Goal: Information Seeking & Learning: Learn about a topic

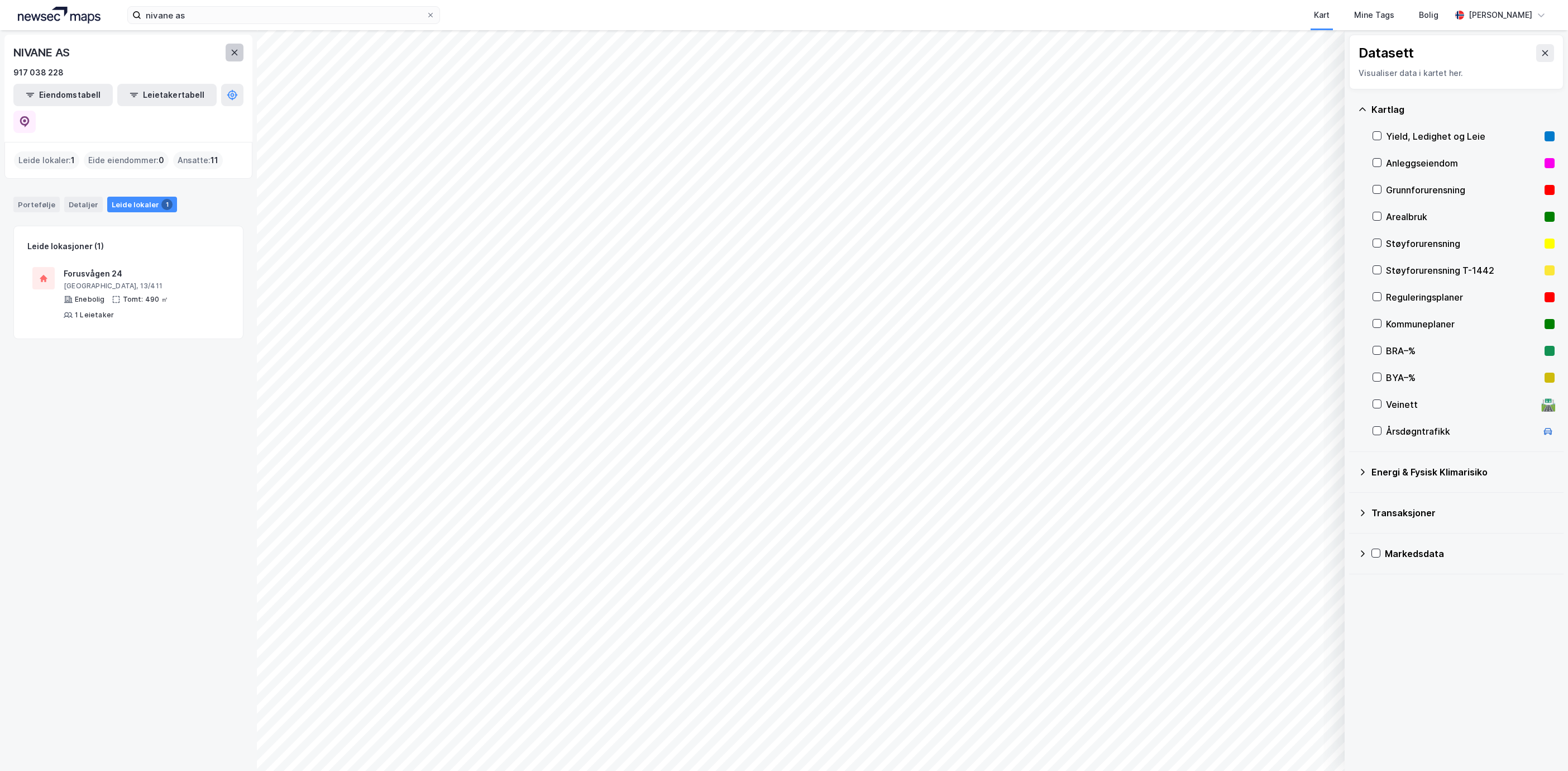
click at [233, 57] on button at bounding box center [234, 52] width 18 height 18
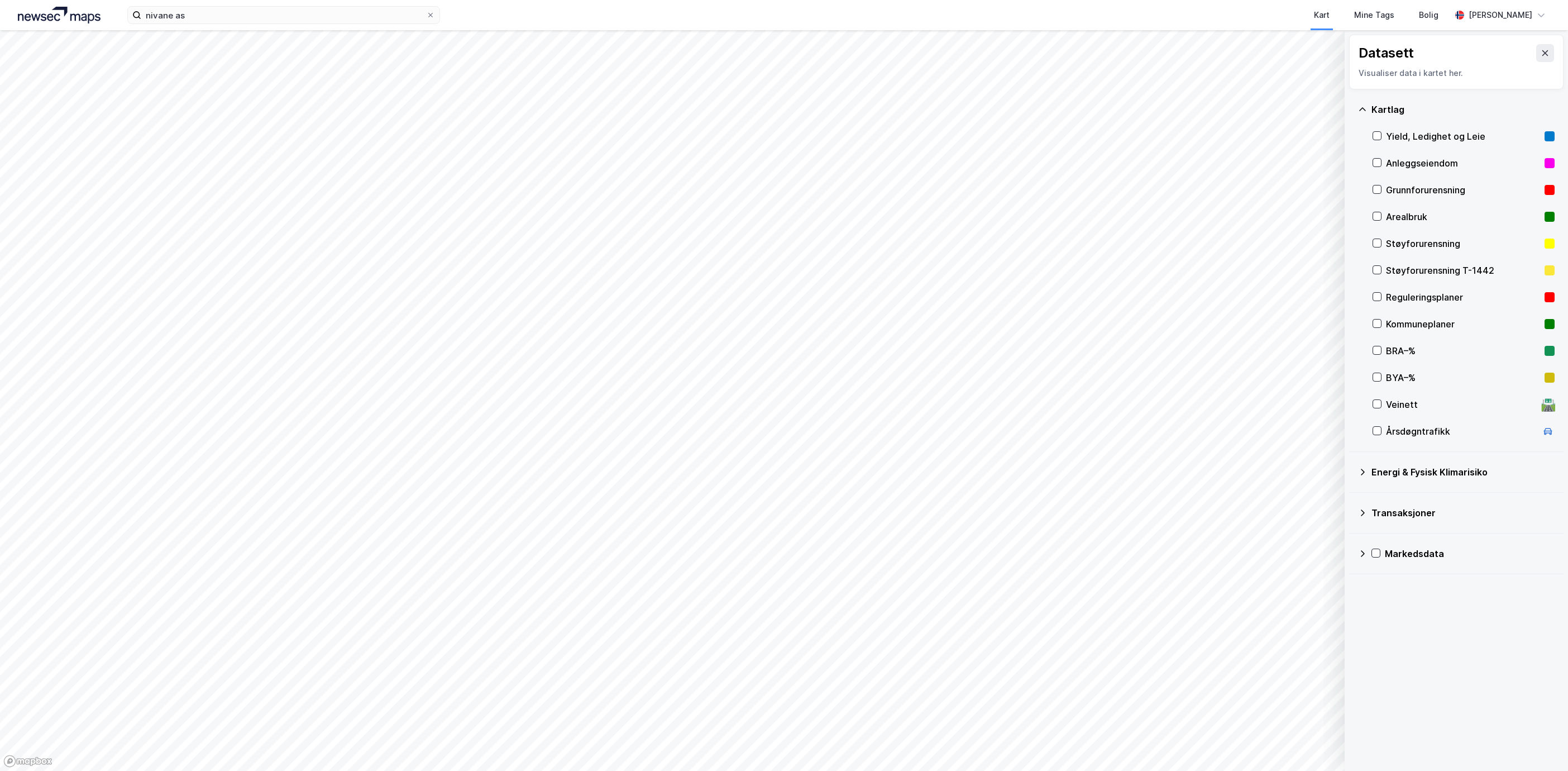
click at [237, 26] on div "nivane as Kart Mine Tags Bolig [PERSON_NAME]" at bounding box center [784, 15] width 1568 height 30
click at [237, 24] on div "nivane as Kart Mine Tags Bolig [PERSON_NAME]" at bounding box center [784, 15] width 1568 height 30
drag, startPoint x: 237, startPoint y: 24, endPoint x: 198, endPoint y: 12, distance: 40.8
click at [198, 12] on input "nivane as" at bounding box center [283, 15] width 284 height 17
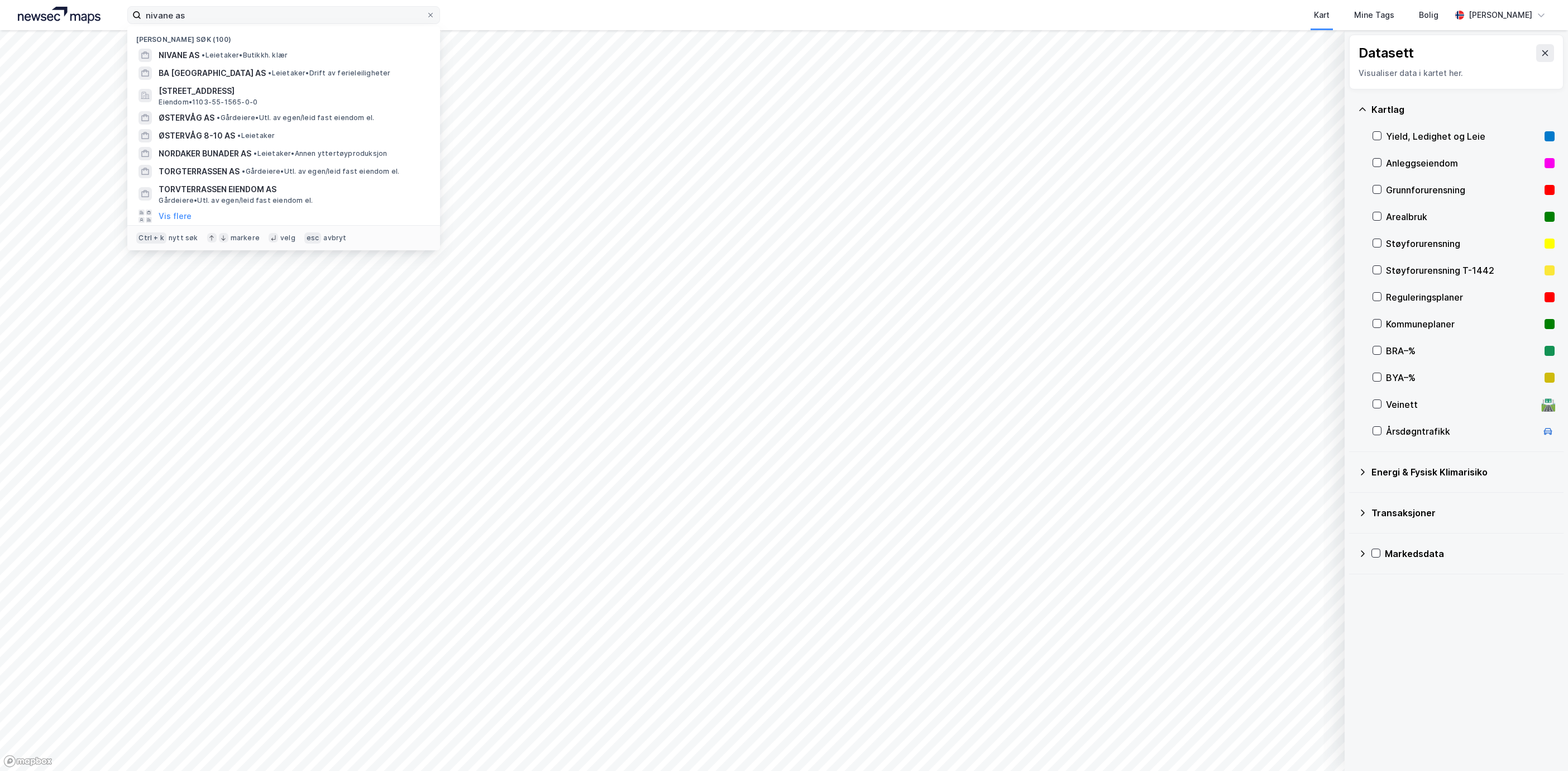
click at [428, 8] on label "nivane as" at bounding box center [283, 15] width 313 height 18
click at [426, 8] on input "nivane as" at bounding box center [283, 15] width 284 height 17
click at [428, 16] on icon at bounding box center [430, 15] width 7 height 7
click at [426, 16] on input "nivane as" at bounding box center [283, 15] width 284 height 17
click at [268, 173] on span "• Gårdeiere • Utl. av egen/leid fast eiendom el." at bounding box center [320, 172] width 157 height 9
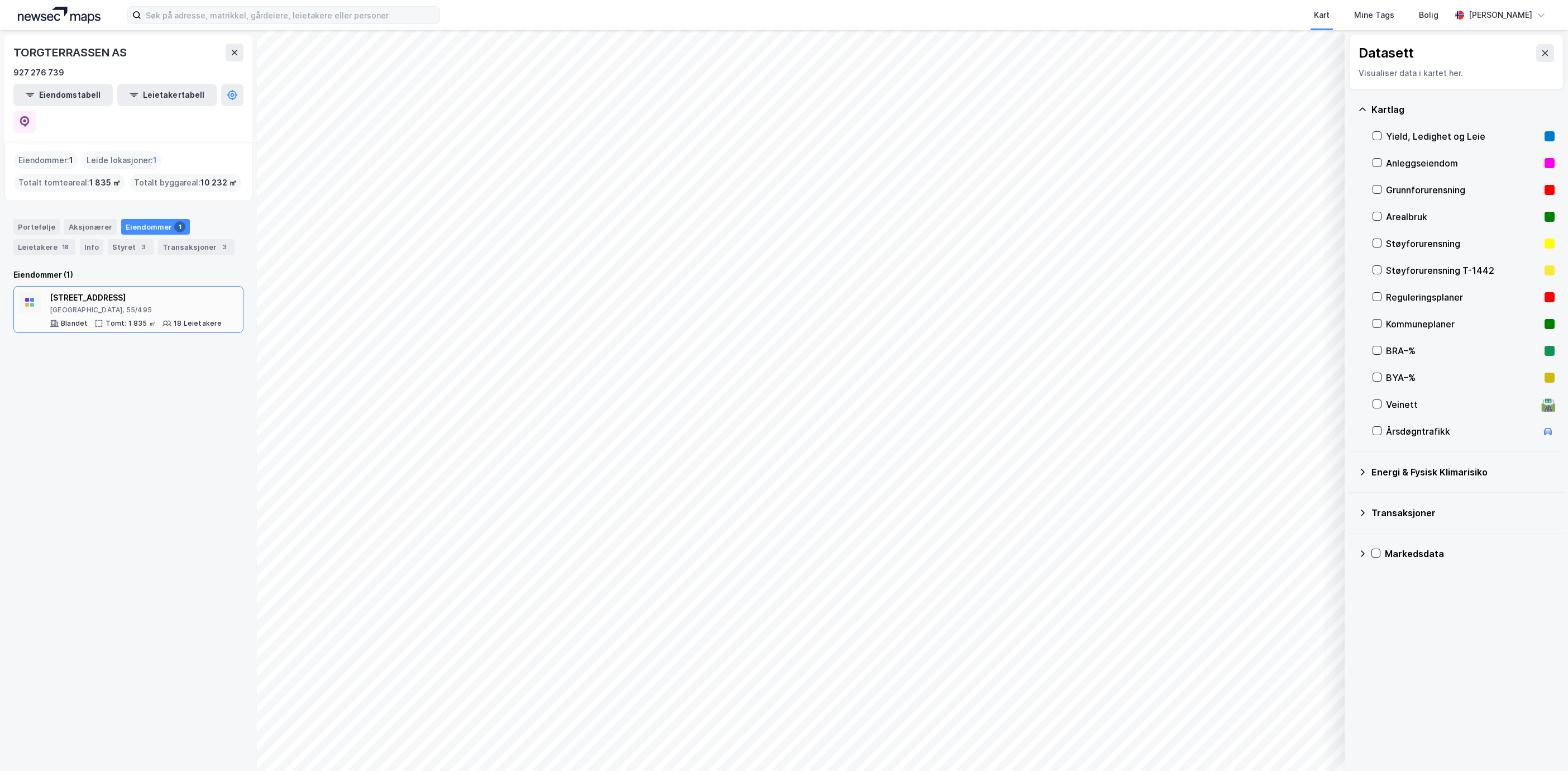
click at [176, 319] on div "18 Leietakere" at bounding box center [198, 324] width 48 height 9
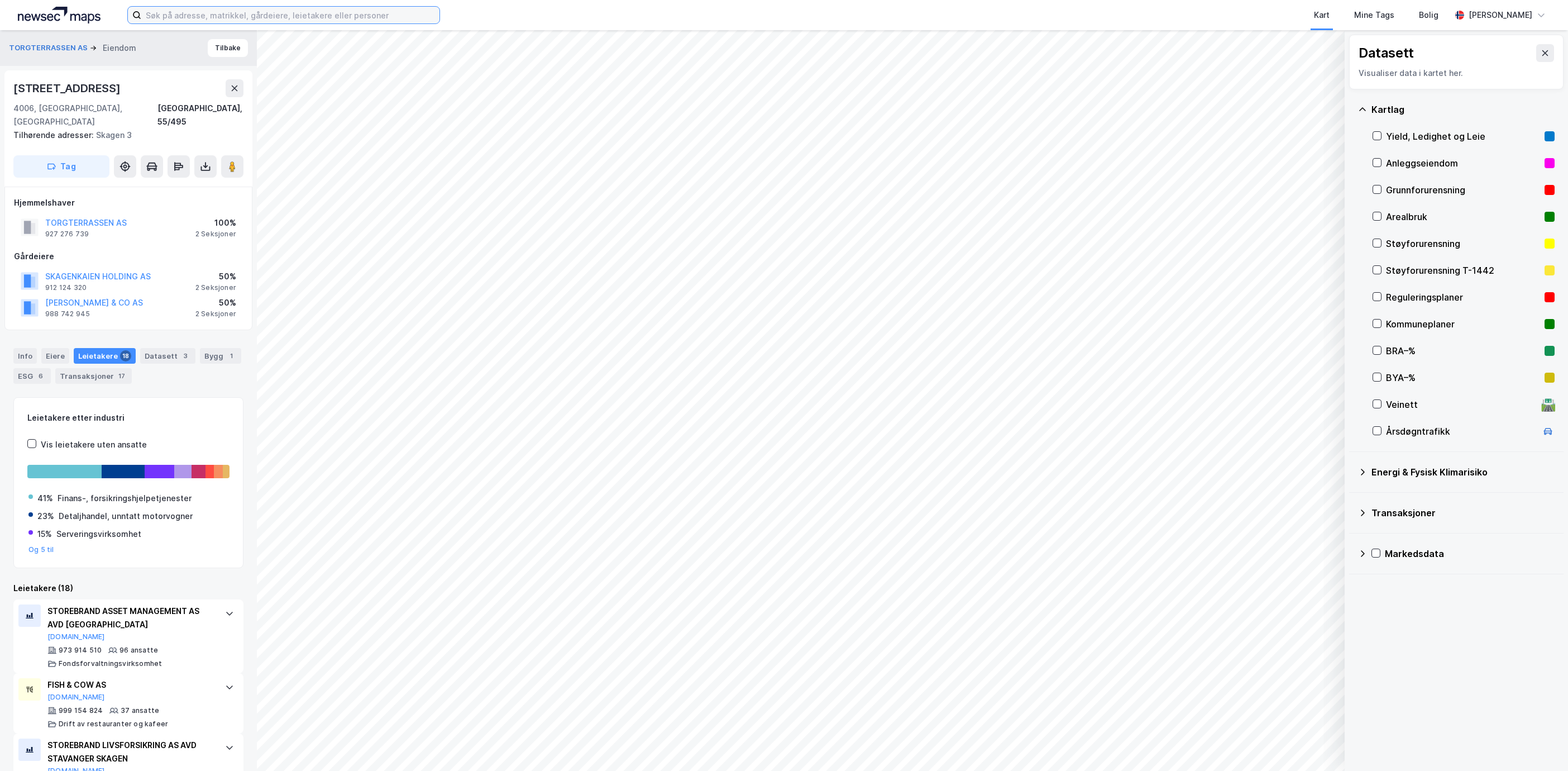
click at [293, 18] on input at bounding box center [290, 15] width 298 height 17
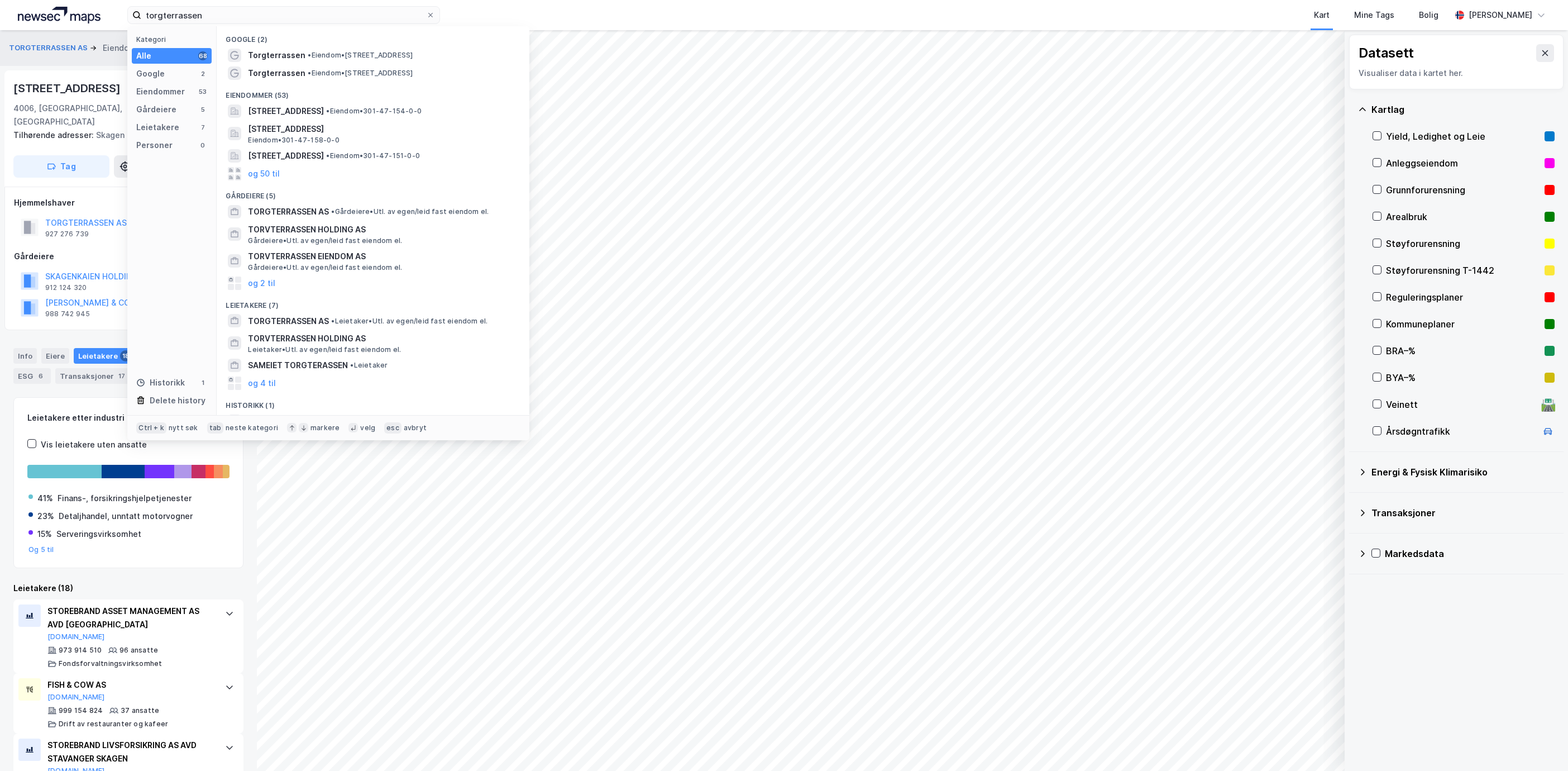
click at [96, 93] on div "[STREET_ADDRESS]" at bounding box center [128, 87] width 231 height 18
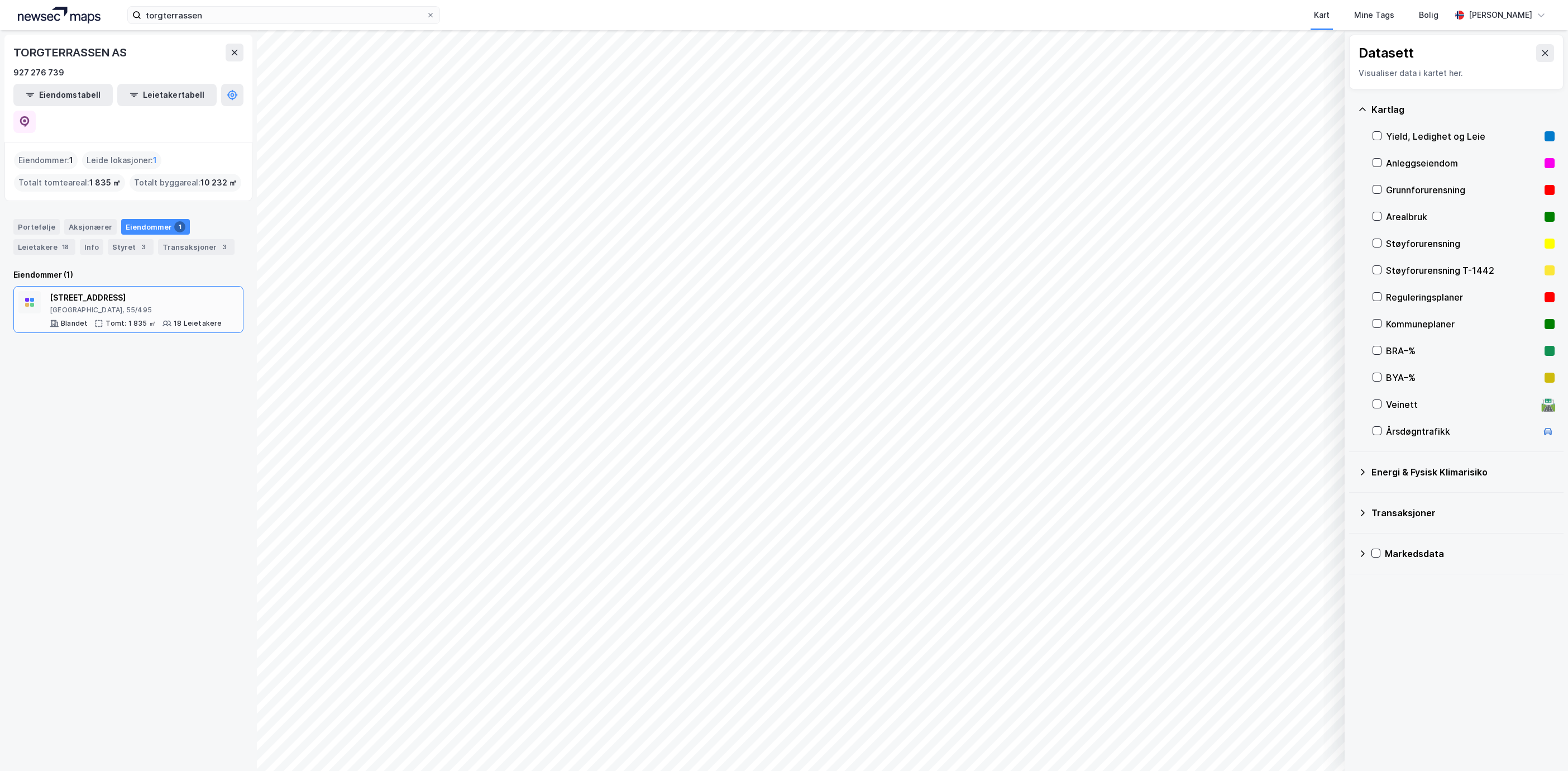
click at [78, 306] on div "[GEOGRAPHIC_DATA], 55/495" at bounding box center [136, 311] width 173 height 9
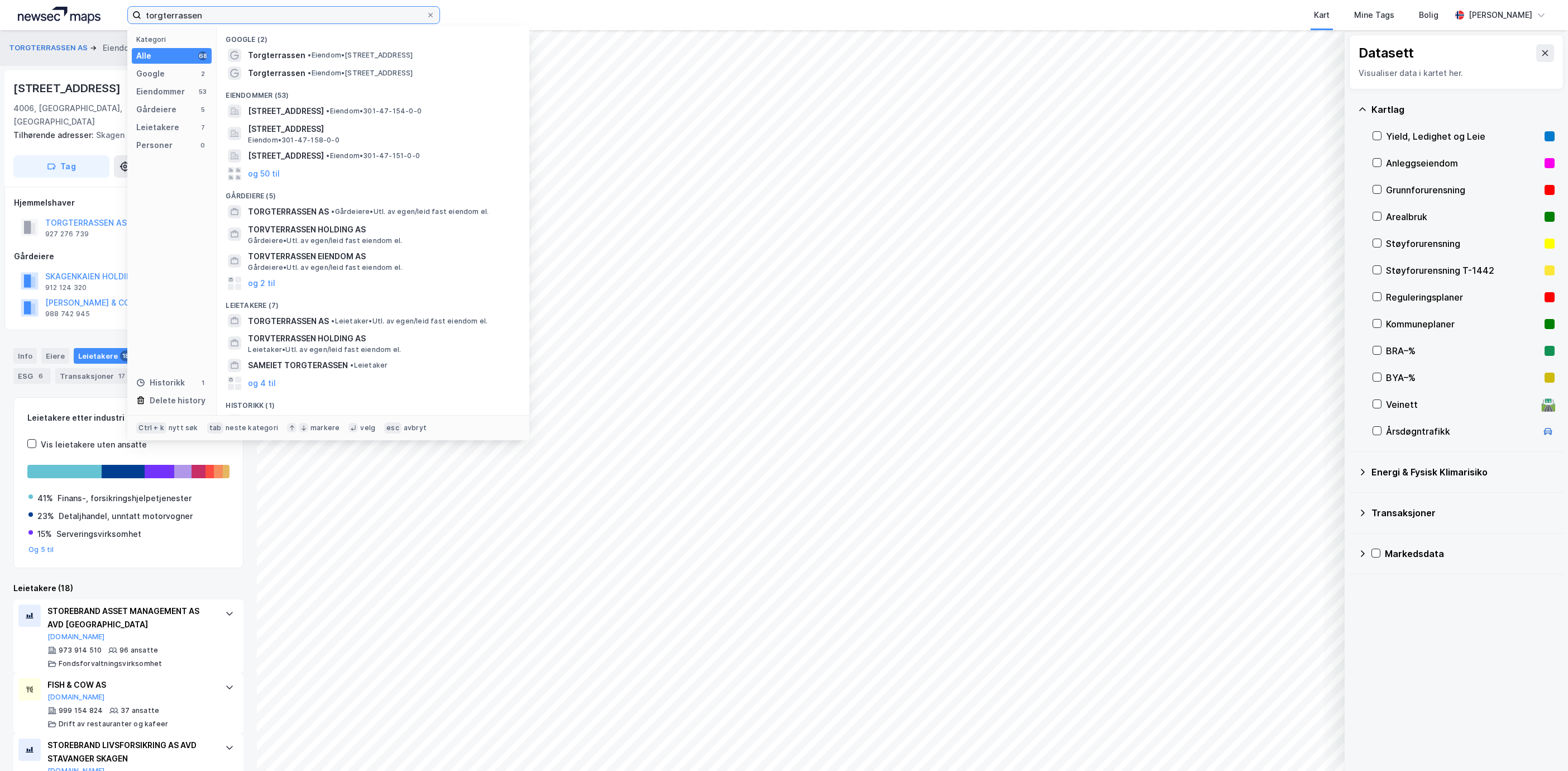
drag, startPoint x: 248, startPoint y: 21, endPoint x: -13, endPoint y: 21, distance: 261.0
click at [0, 21] on html "torgterrassen Kategori Alle 68 Google 2 Eiendommer 53 Gårdeiere 5 Leietakere 7 …" at bounding box center [784, 385] width 1568 height 771
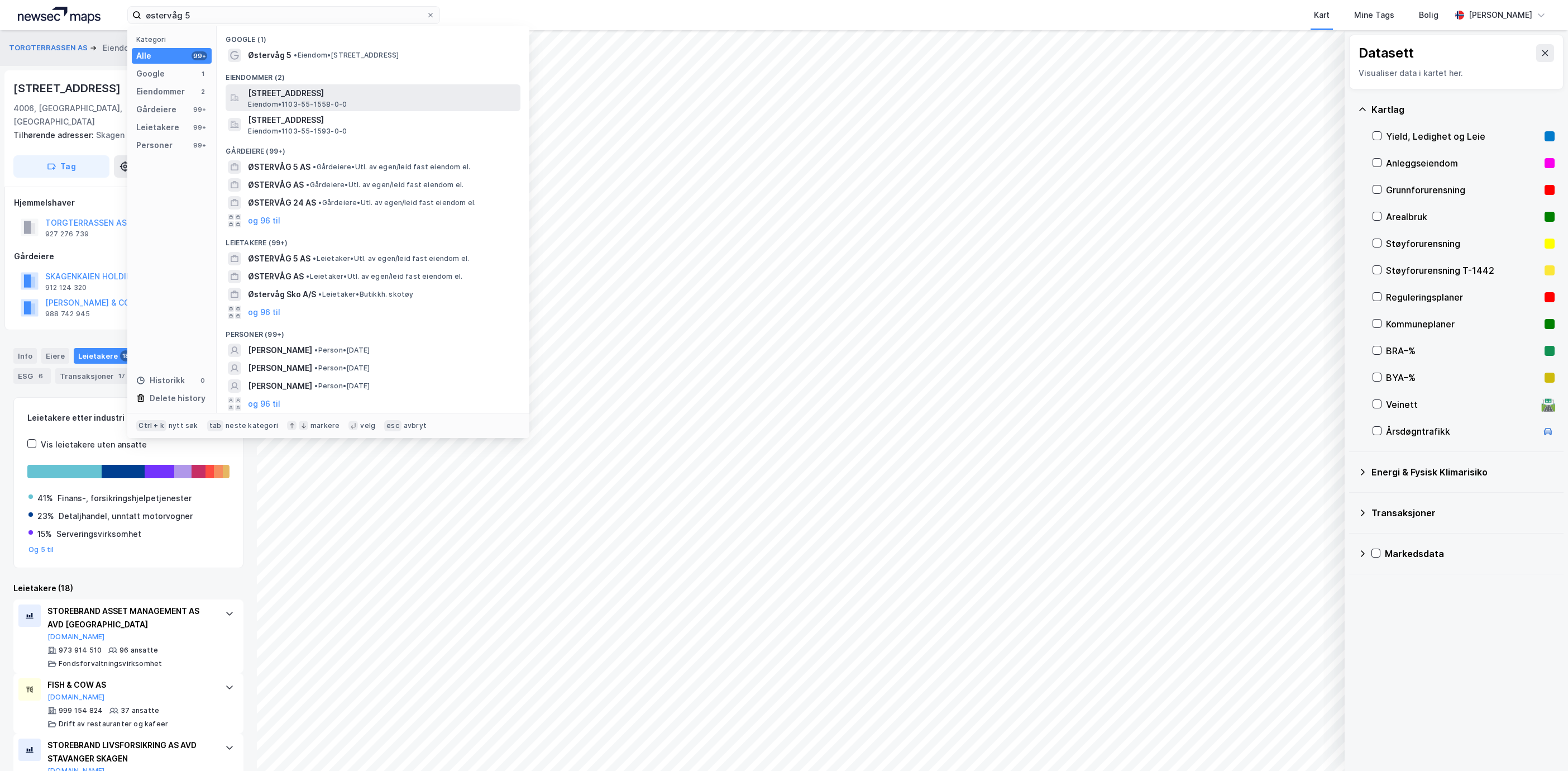
click at [283, 89] on span "[STREET_ADDRESS]" at bounding box center [382, 93] width 268 height 13
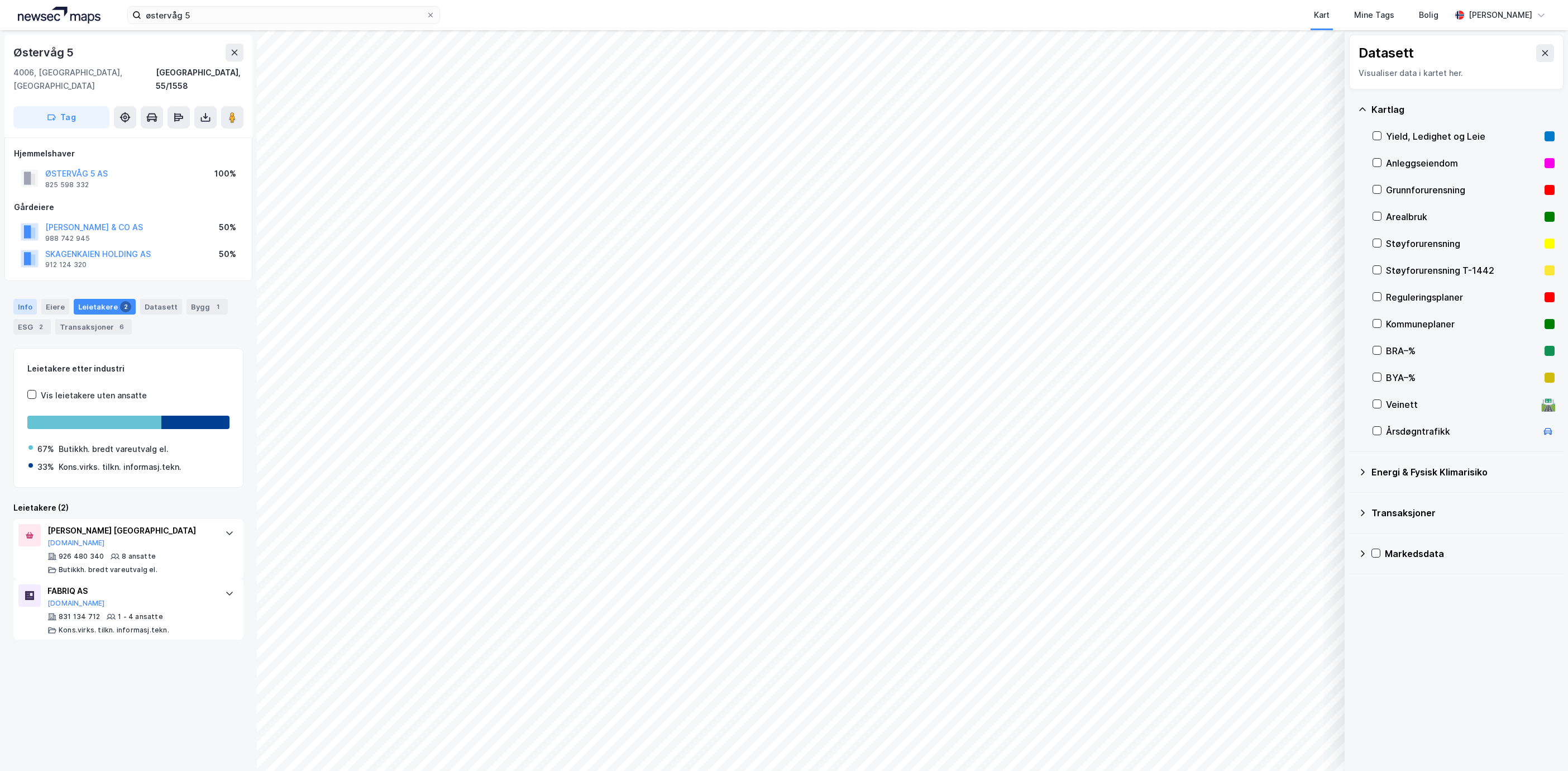
click at [21, 299] on div "Info" at bounding box center [24, 306] width 23 height 16
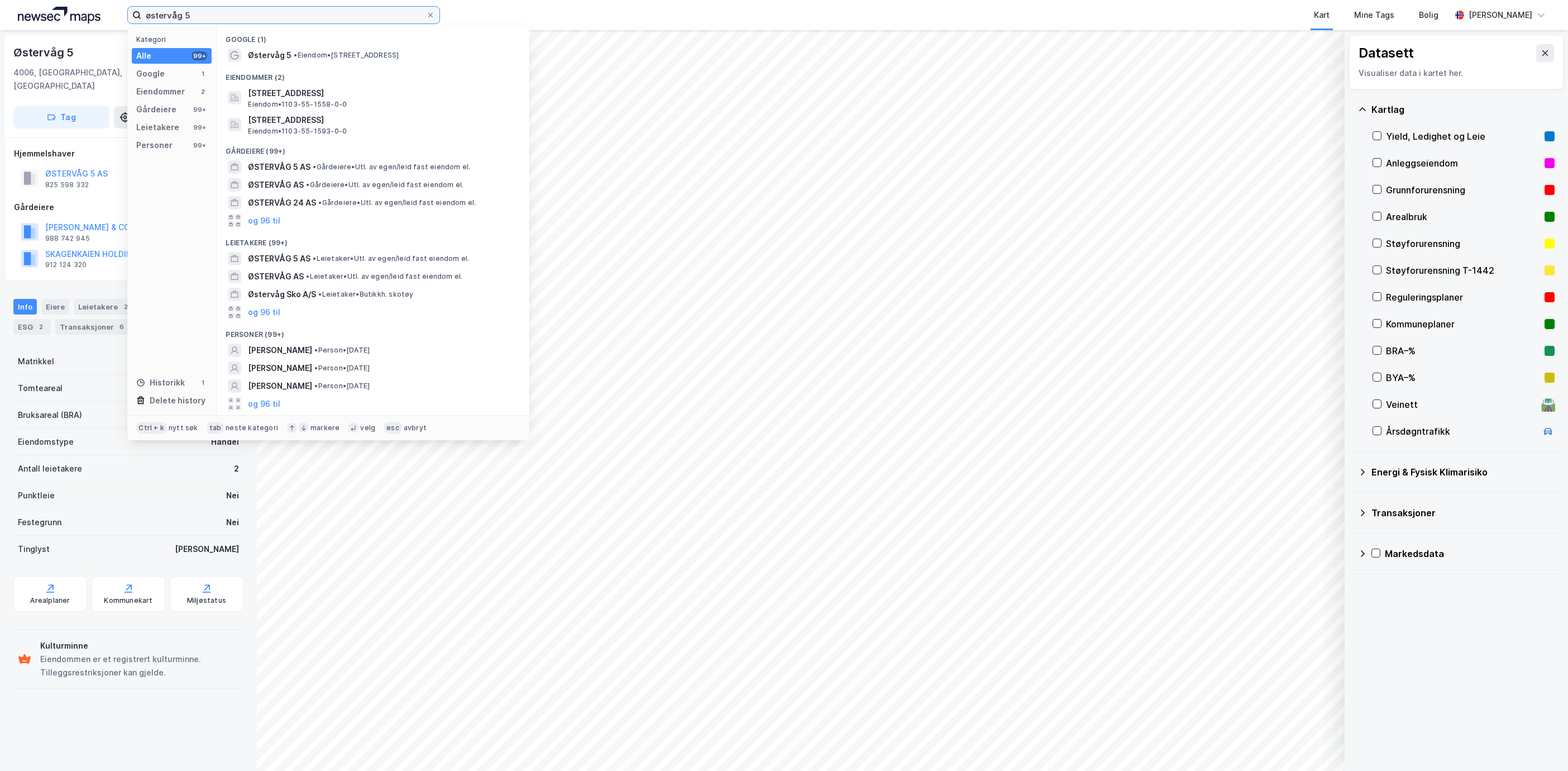
drag, startPoint x: 252, startPoint y: 14, endPoint x: -258, endPoint y: -26, distance: 511.6
click at [0, 0] on html "østervåg 5 Kategori Alle 99+ Google 1 Eiendommer 2 Gårdeiere 99+ Leietakere 99+…" at bounding box center [784, 385] width 1568 height 771
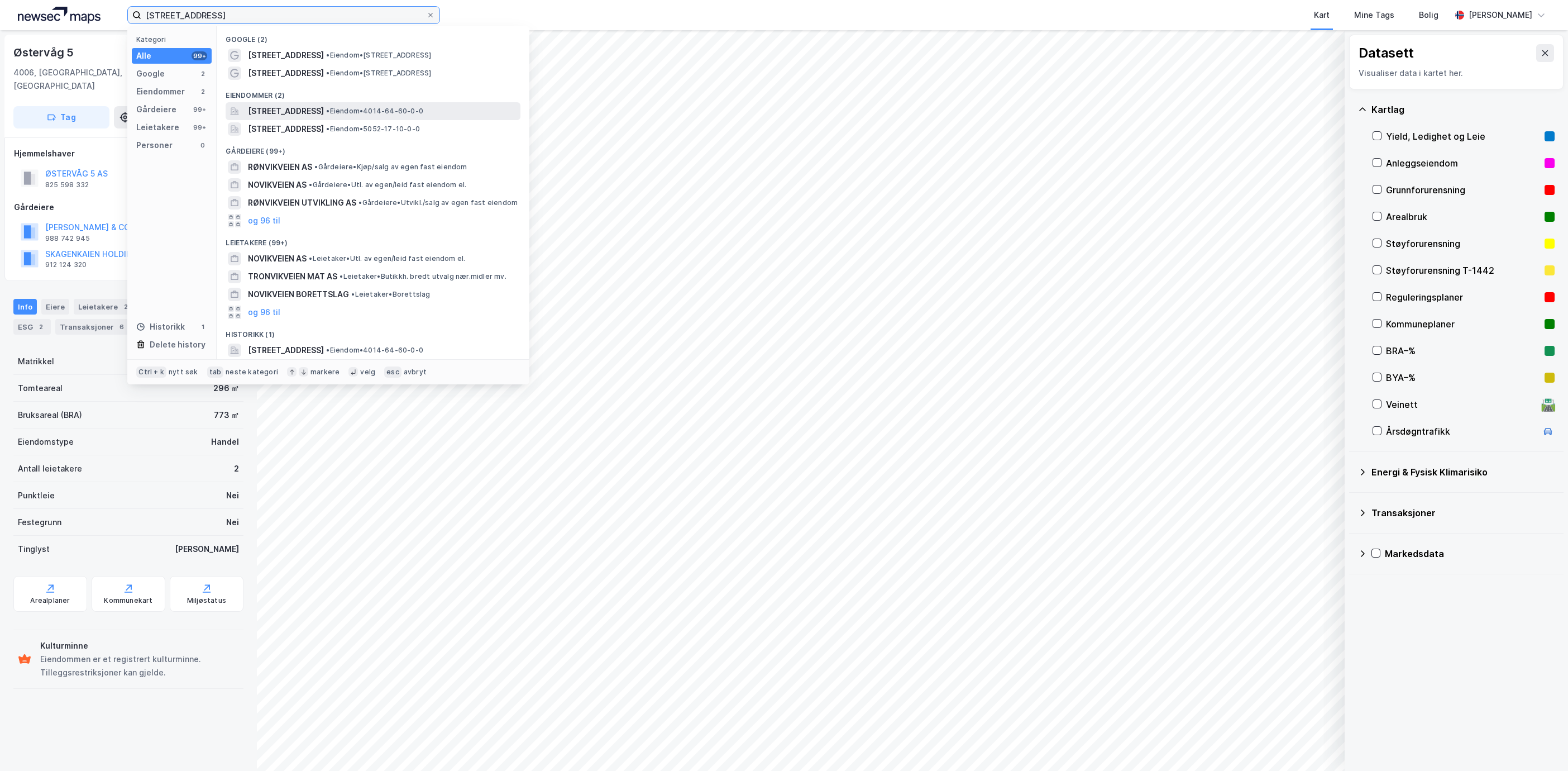
type input "[STREET_ADDRESS]"
click at [324, 110] on span "[STREET_ADDRESS]" at bounding box center [286, 111] width 76 height 13
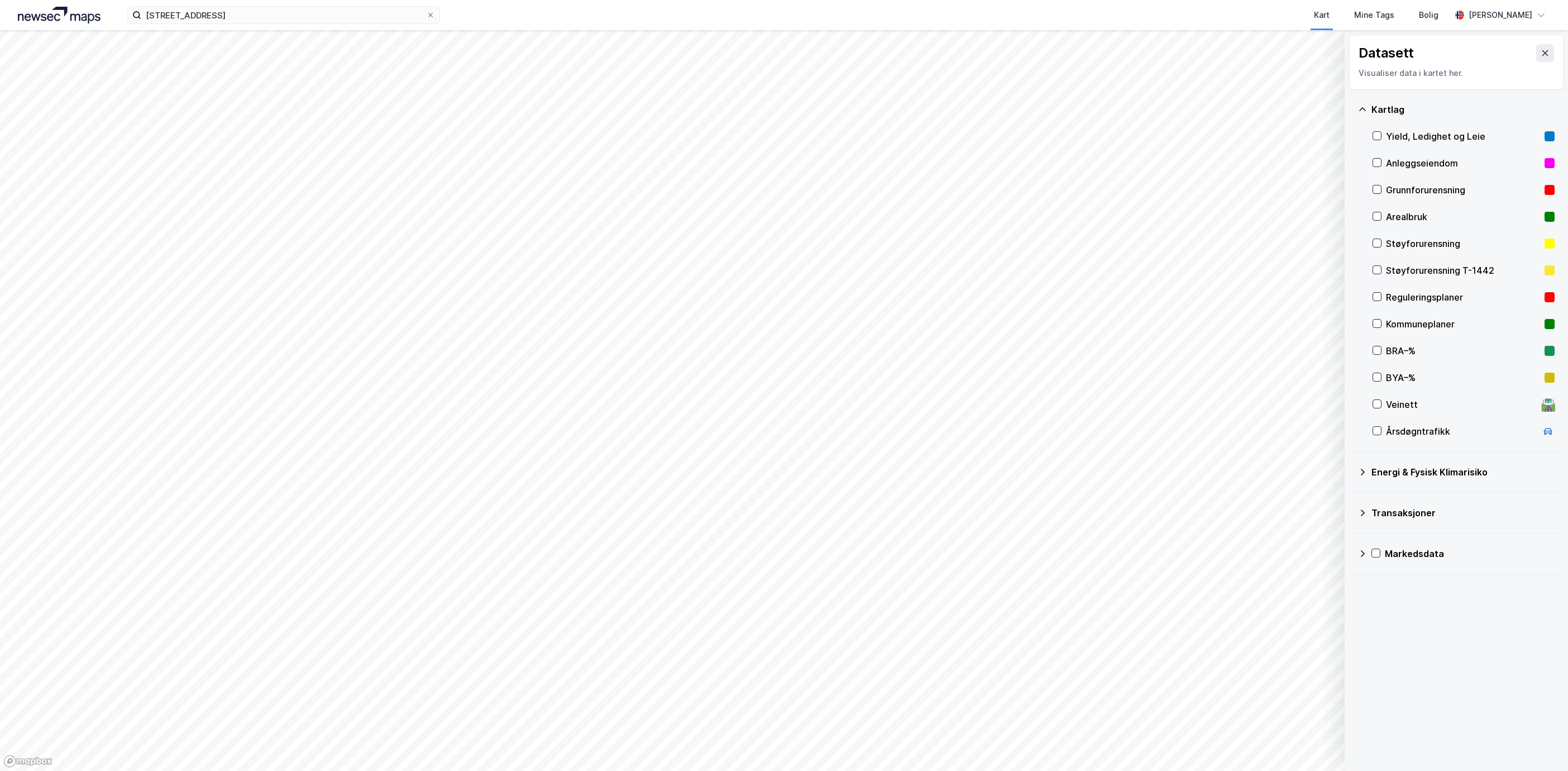
click at [58, 12] on img at bounding box center [59, 15] width 83 height 17
click at [1541, 48] on icon at bounding box center [1546, 53] width 9 height 9
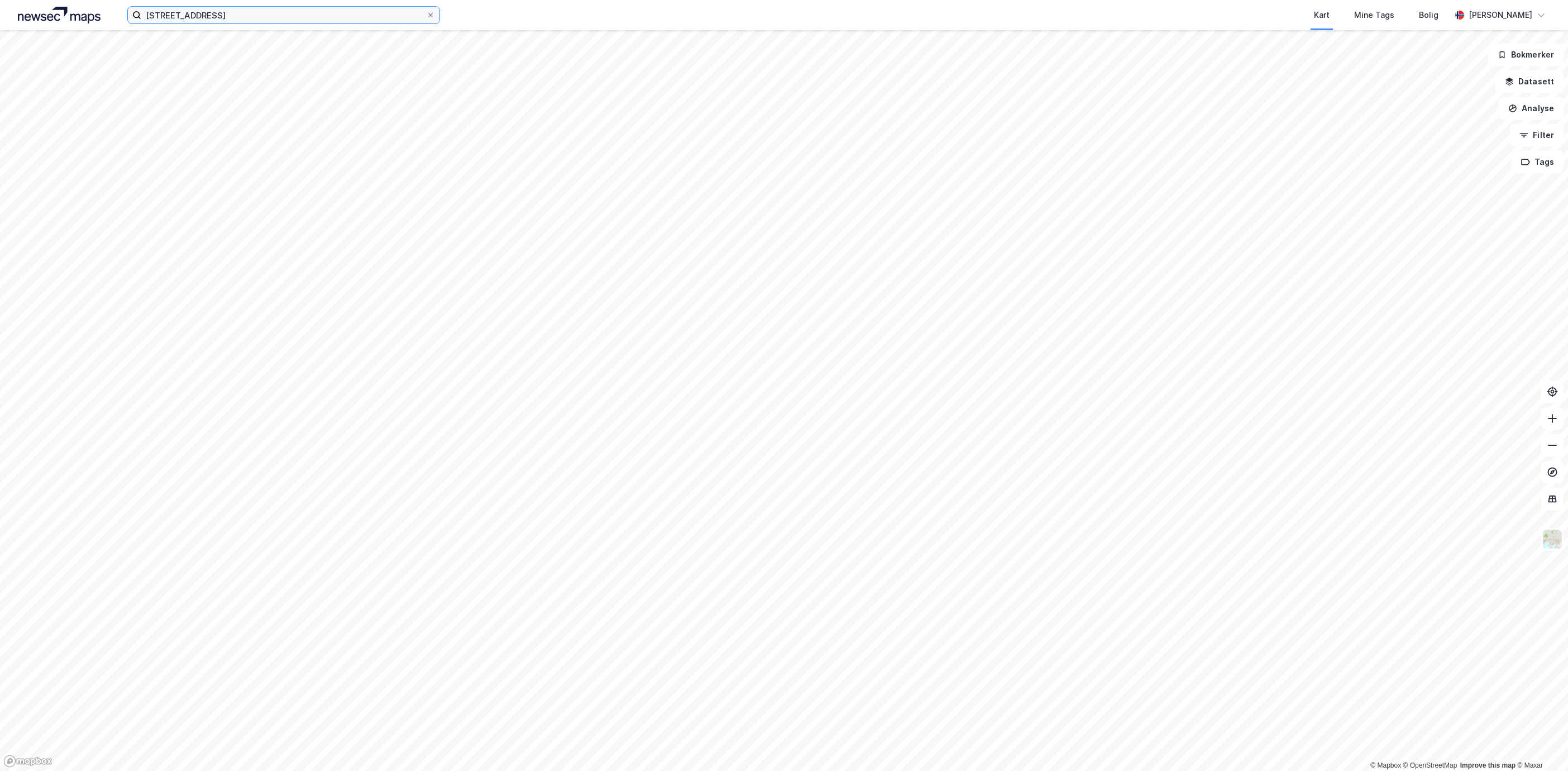
click at [220, 8] on input "[STREET_ADDRESS]" at bounding box center [283, 15] width 284 height 17
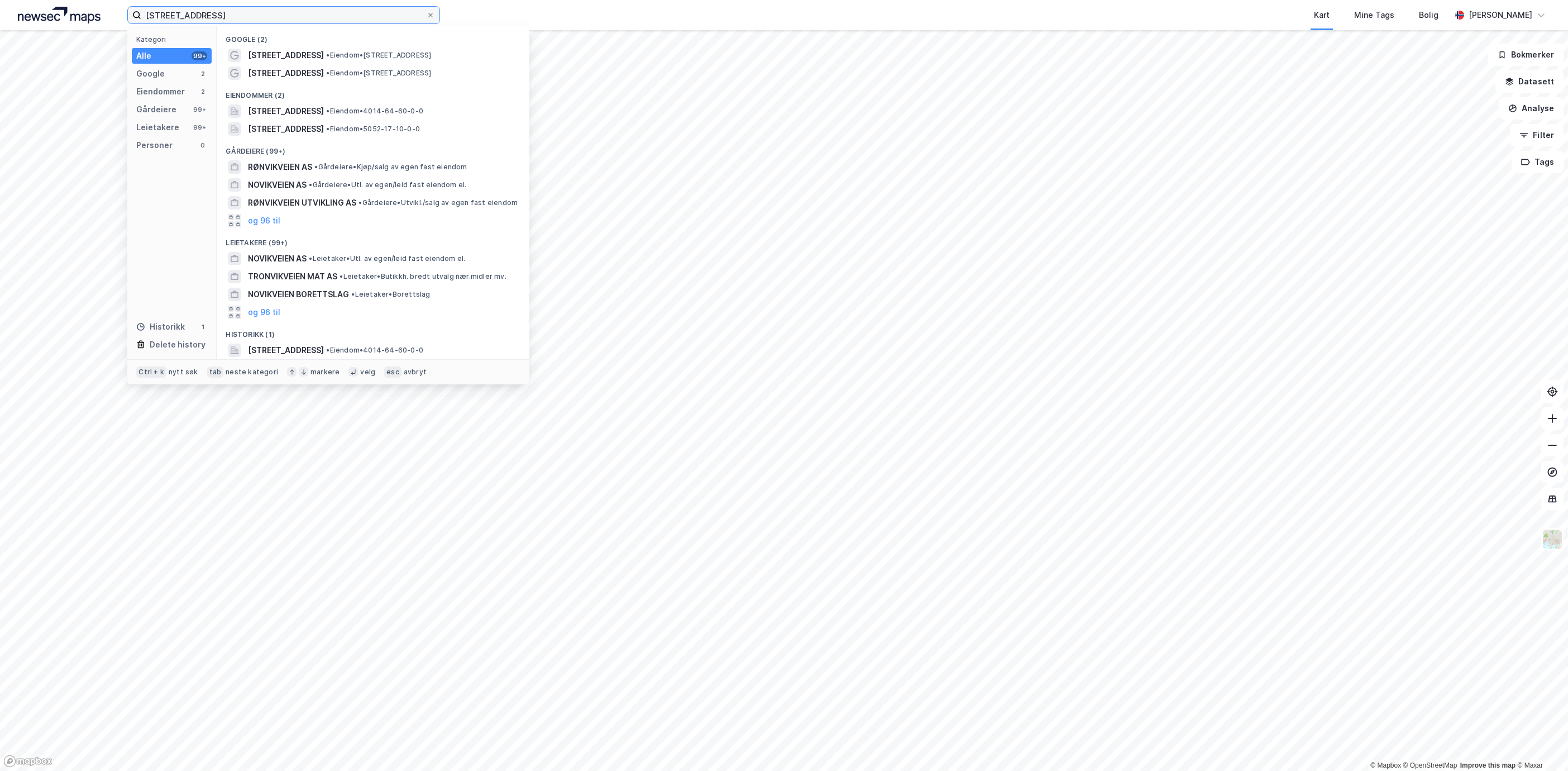
click at [425, 12] on input "[STREET_ADDRESS]" at bounding box center [283, 15] width 284 height 17
click at [430, 12] on icon at bounding box center [430, 15] width 7 height 7
click at [426, 10] on input "[STREET_ADDRESS]" at bounding box center [283, 15] width 284 height 17
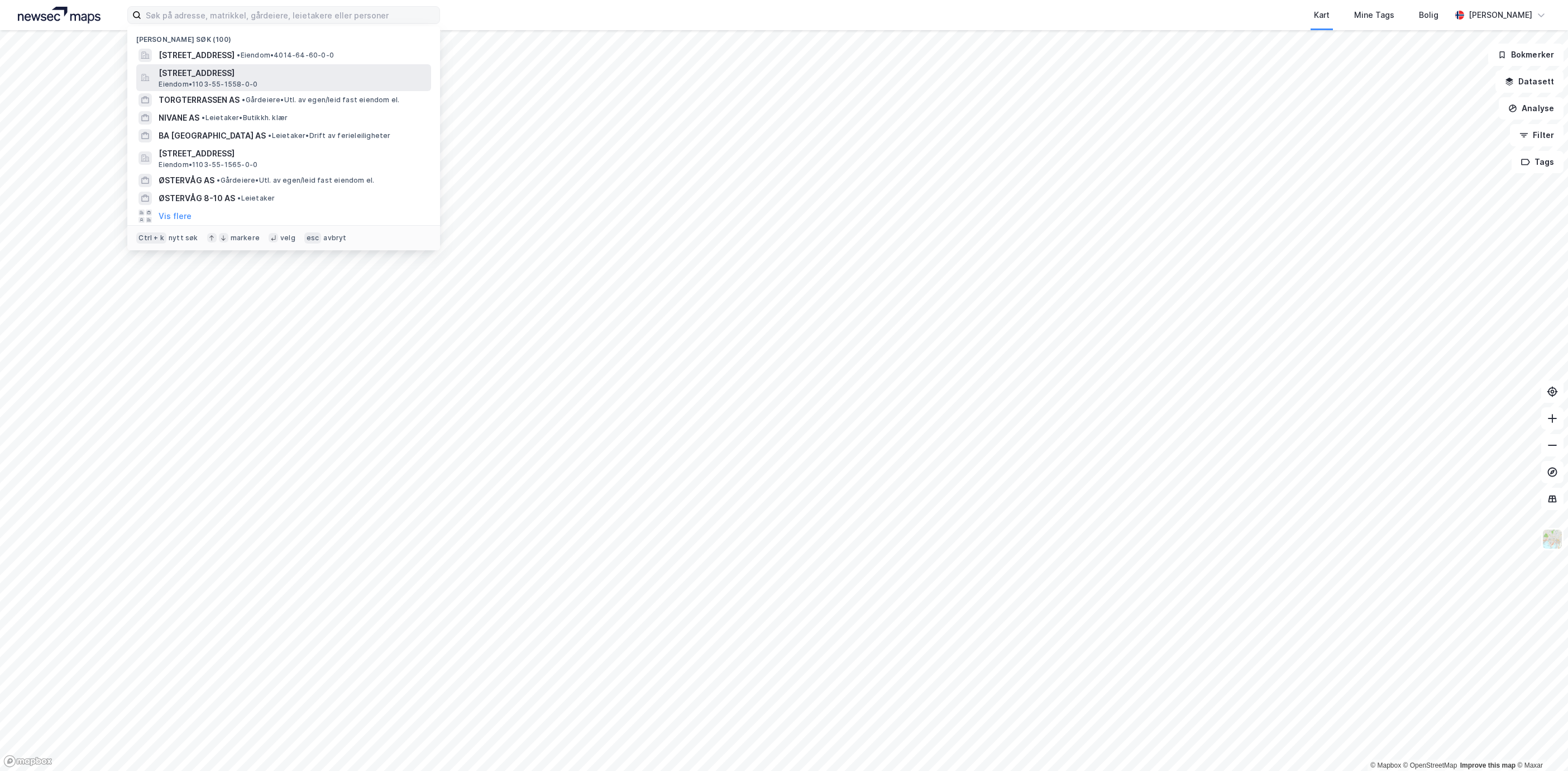
click at [257, 79] on span "[STREET_ADDRESS]" at bounding box center [293, 73] width 268 height 13
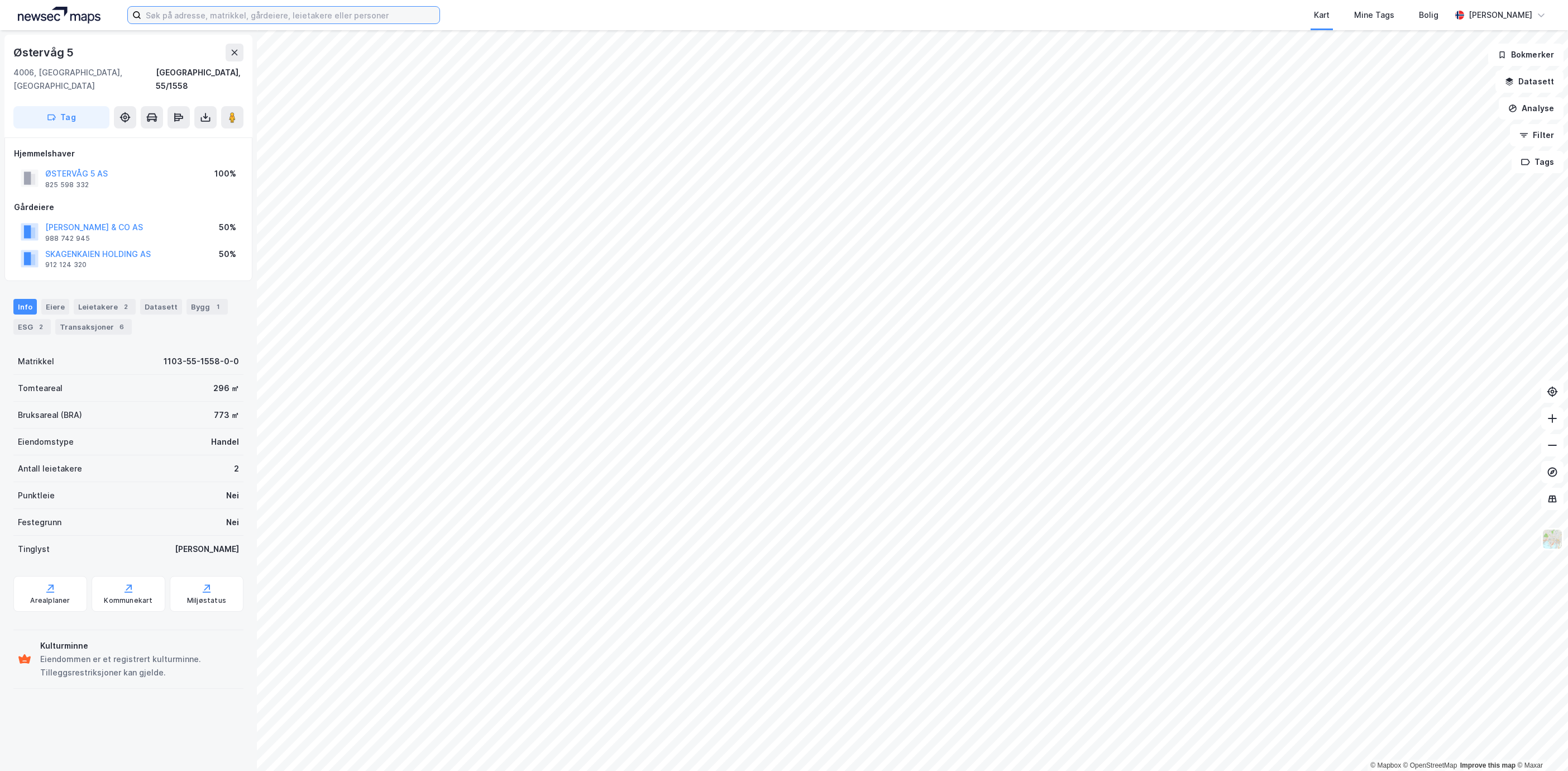
click at [292, 19] on input at bounding box center [290, 15] width 298 height 17
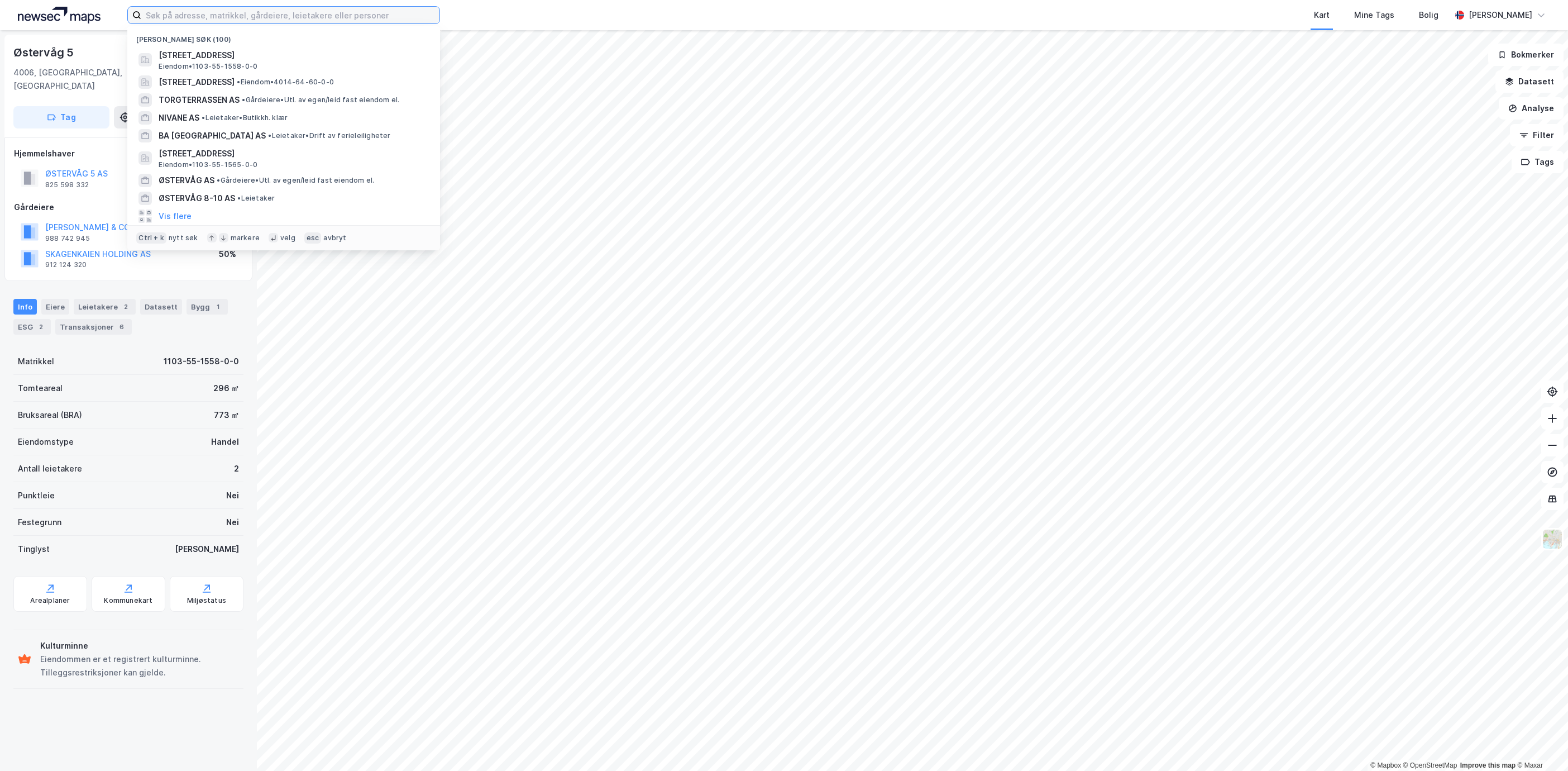
type input "s"
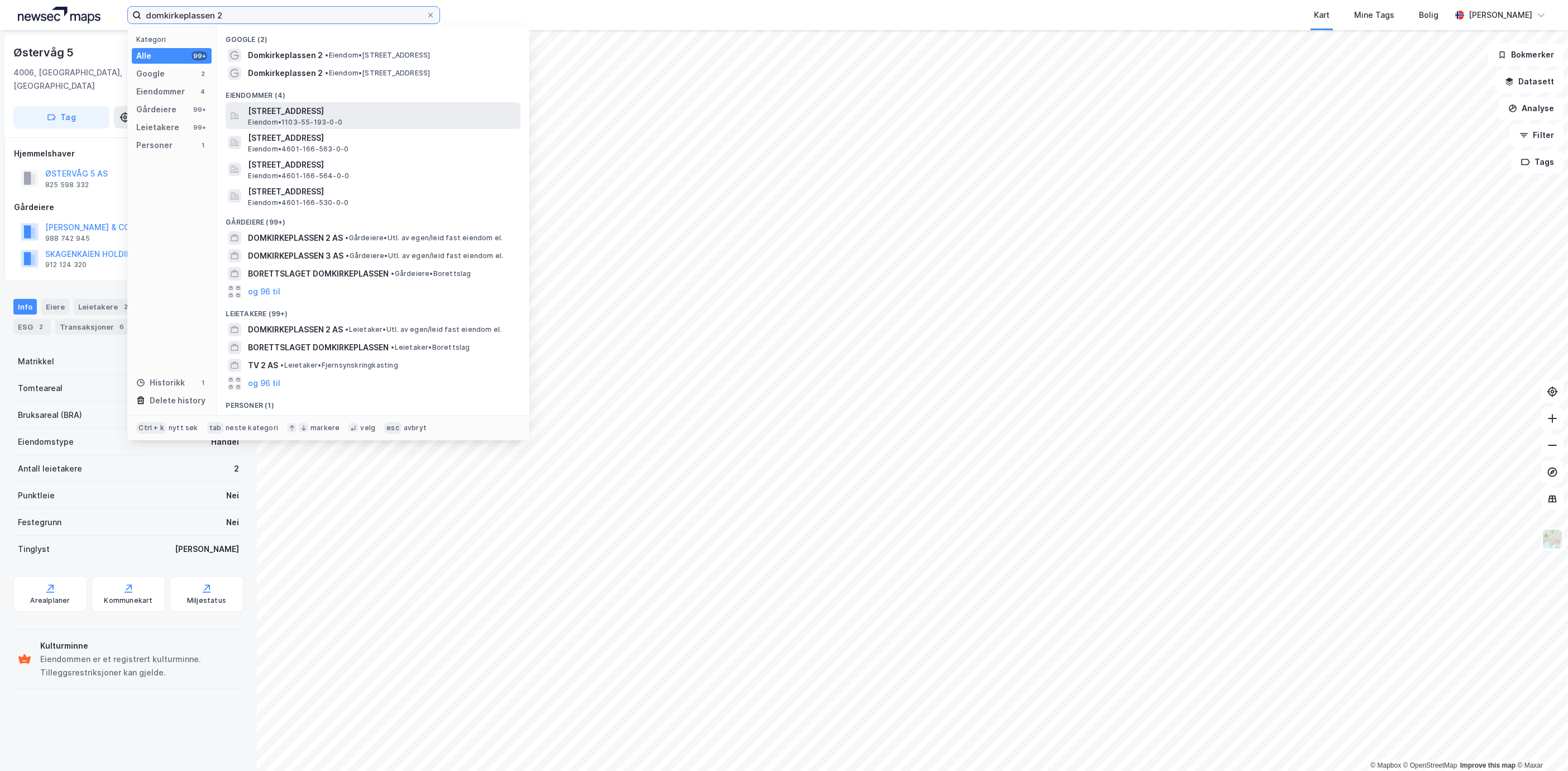
type input "domkirkeplassen 2"
click at [386, 109] on span "[STREET_ADDRESS]" at bounding box center [382, 111] width 268 height 13
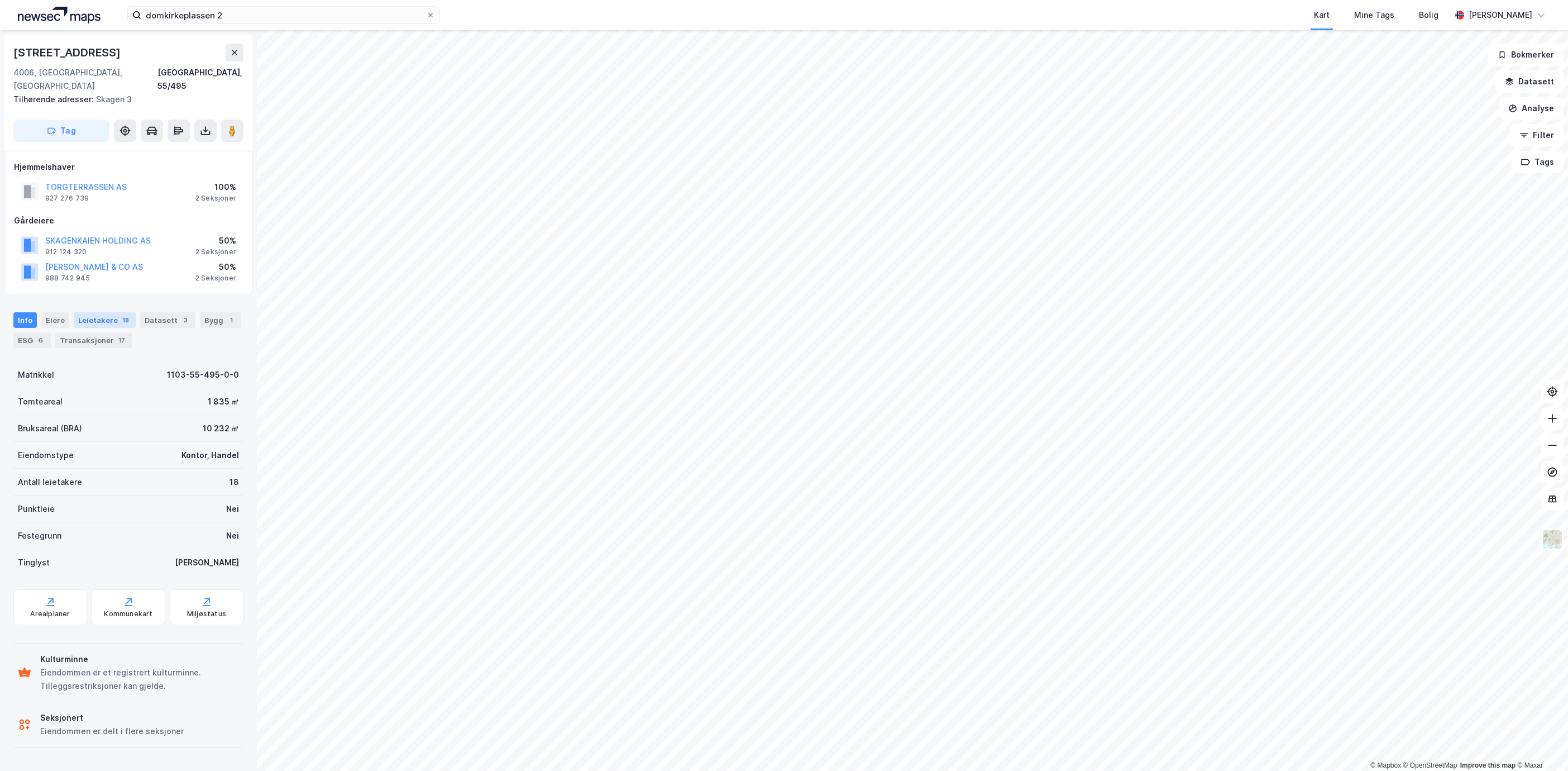
click at [99, 312] on div "Leietakere 18" at bounding box center [104, 320] width 62 height 16
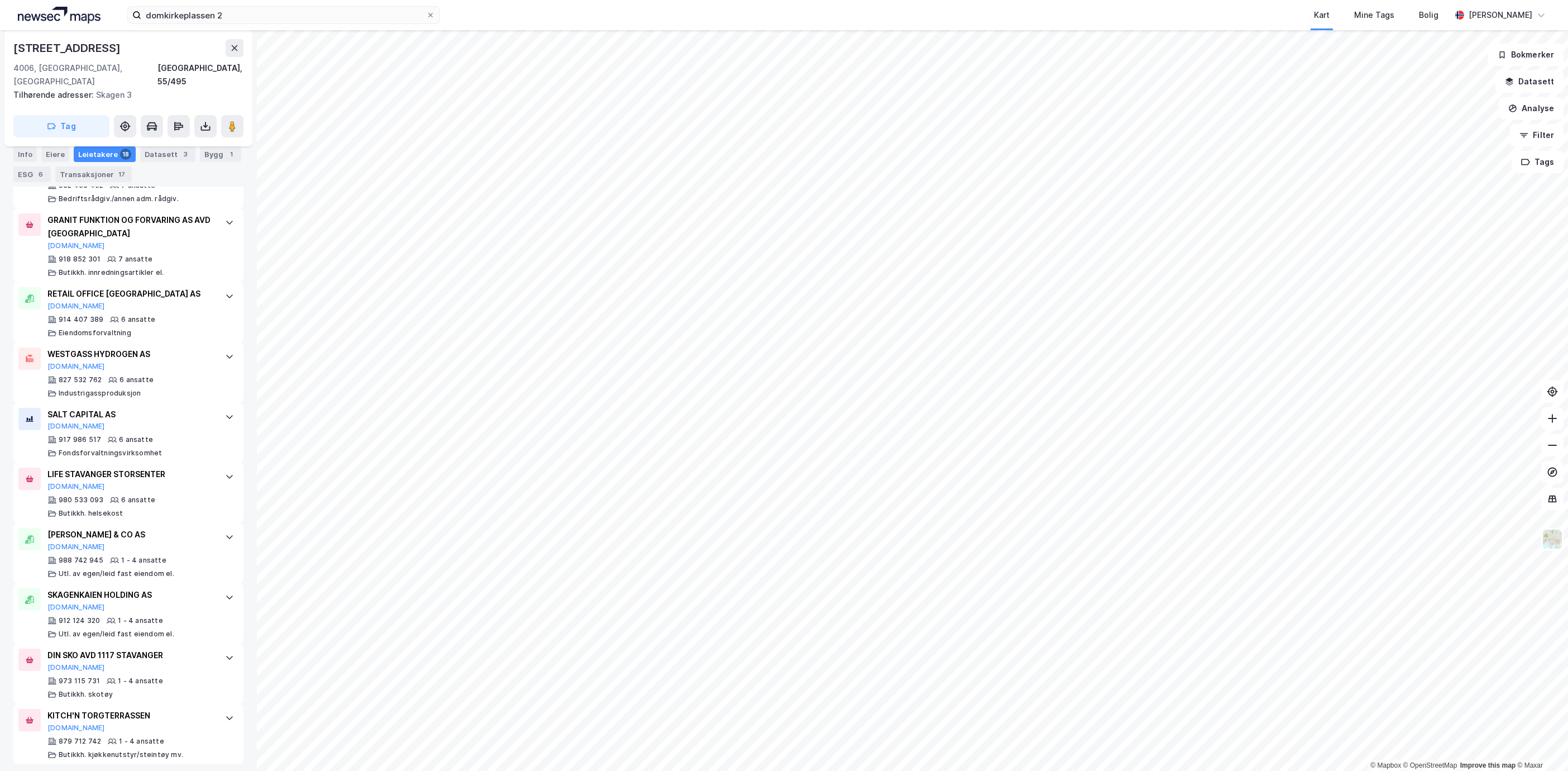
scroll to position [971, 0]
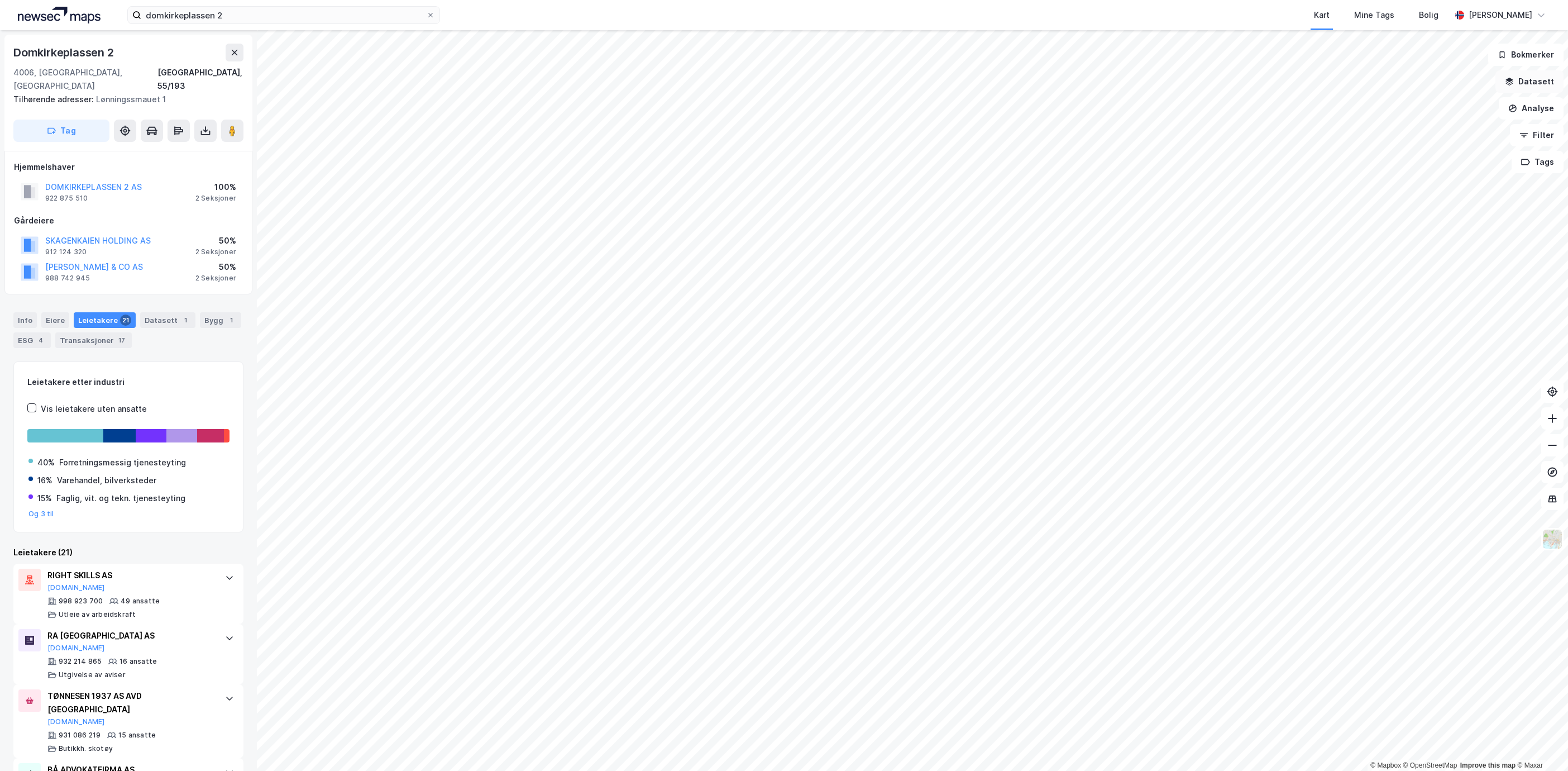
click at [1542, 86] on button "Datasett" at bounding box center [1529, 82] width 68 height 22
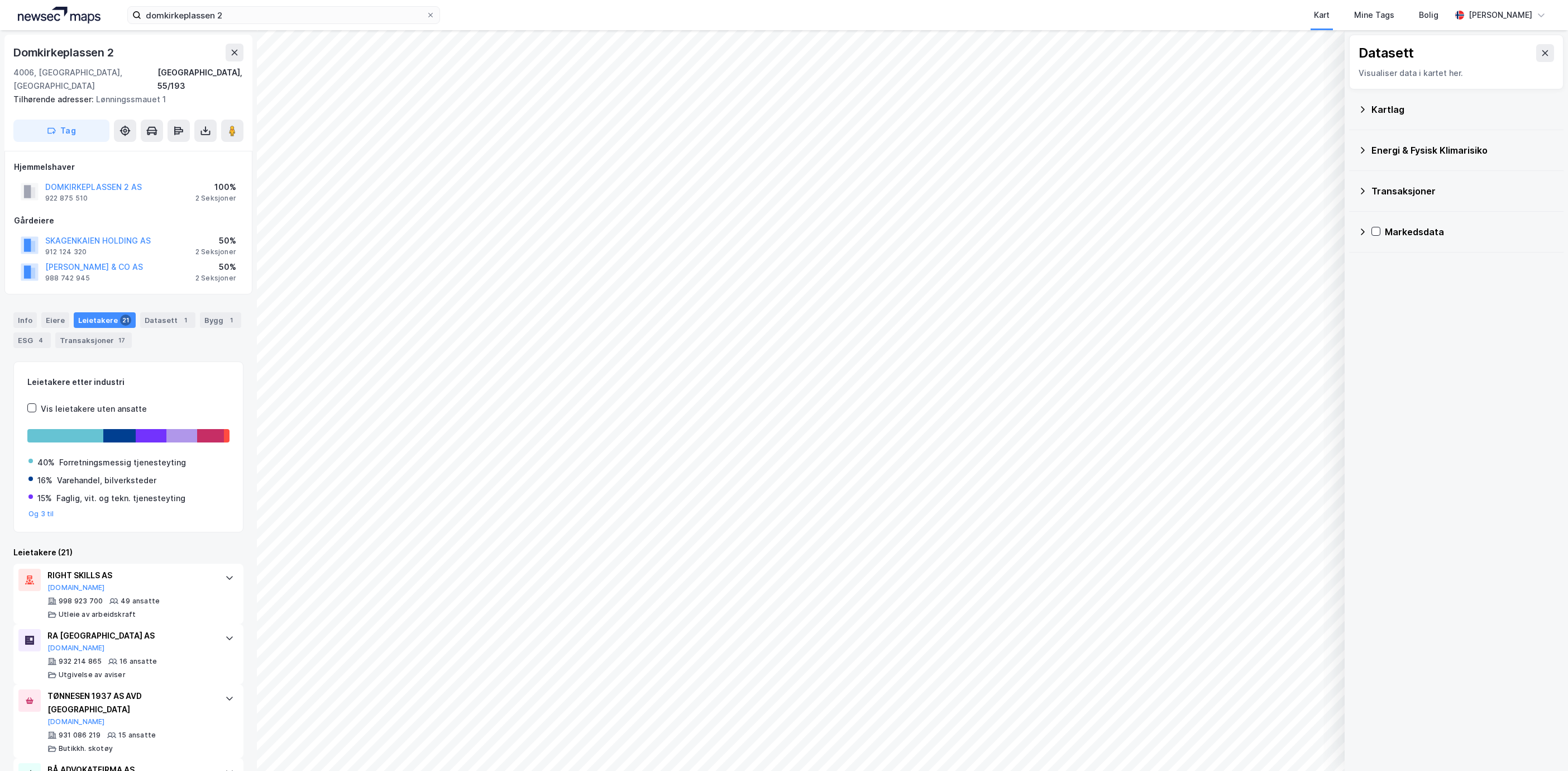
click at [1405, 113] on div "Kartlag" at bounding box center [1463, 110] width 183 height 13
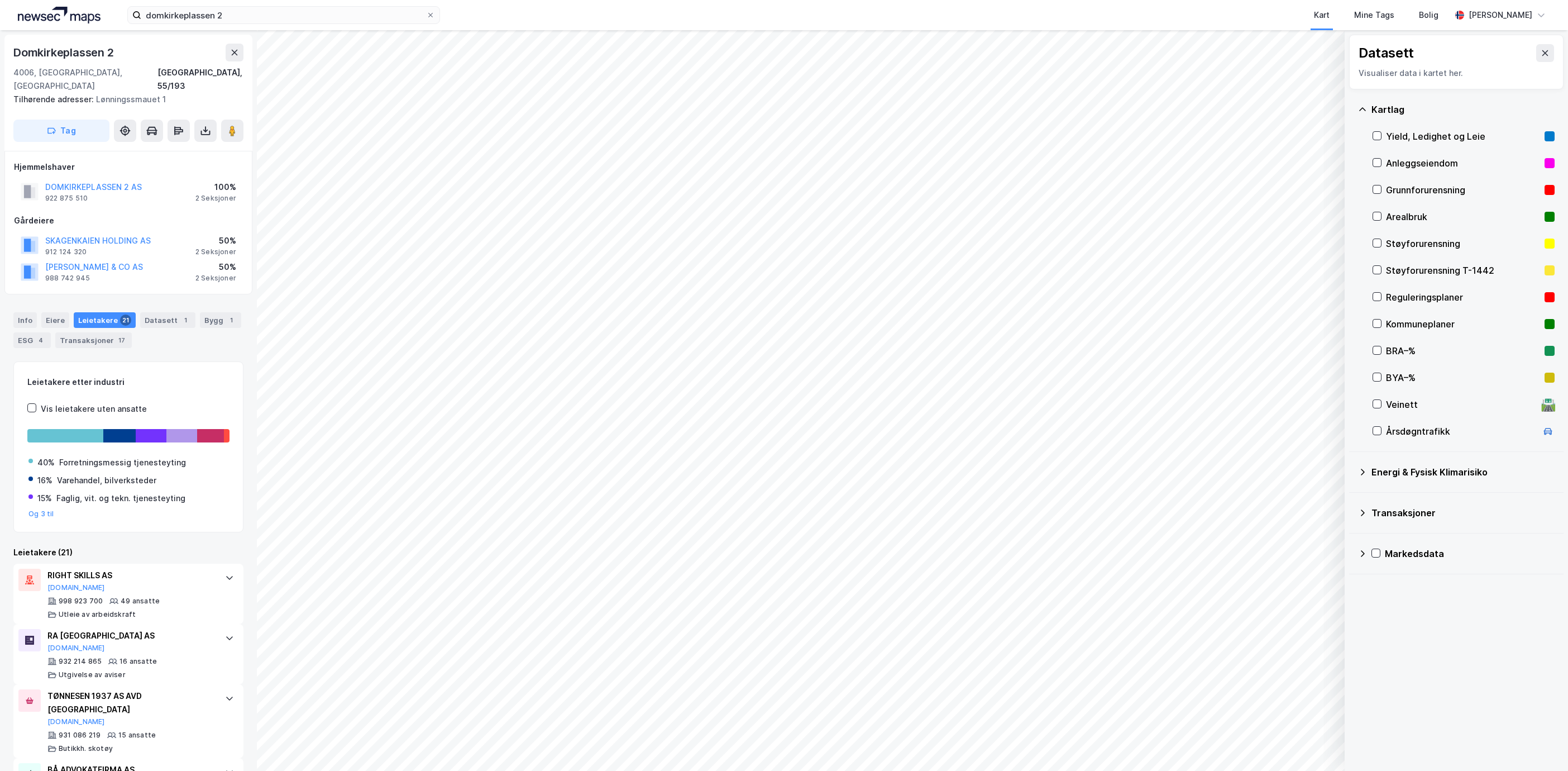
click at [1448, 135] on div "Yield, Ledighet og Leie" at bounding box center [1463, 136] width 154 height 13
click at [1311, 740] on button "Vis" at bounding box center [1287, 741] width 93 height 18
click at [296, 194] on button "Mer" at bounding box center [300, 202] width 65 height 18
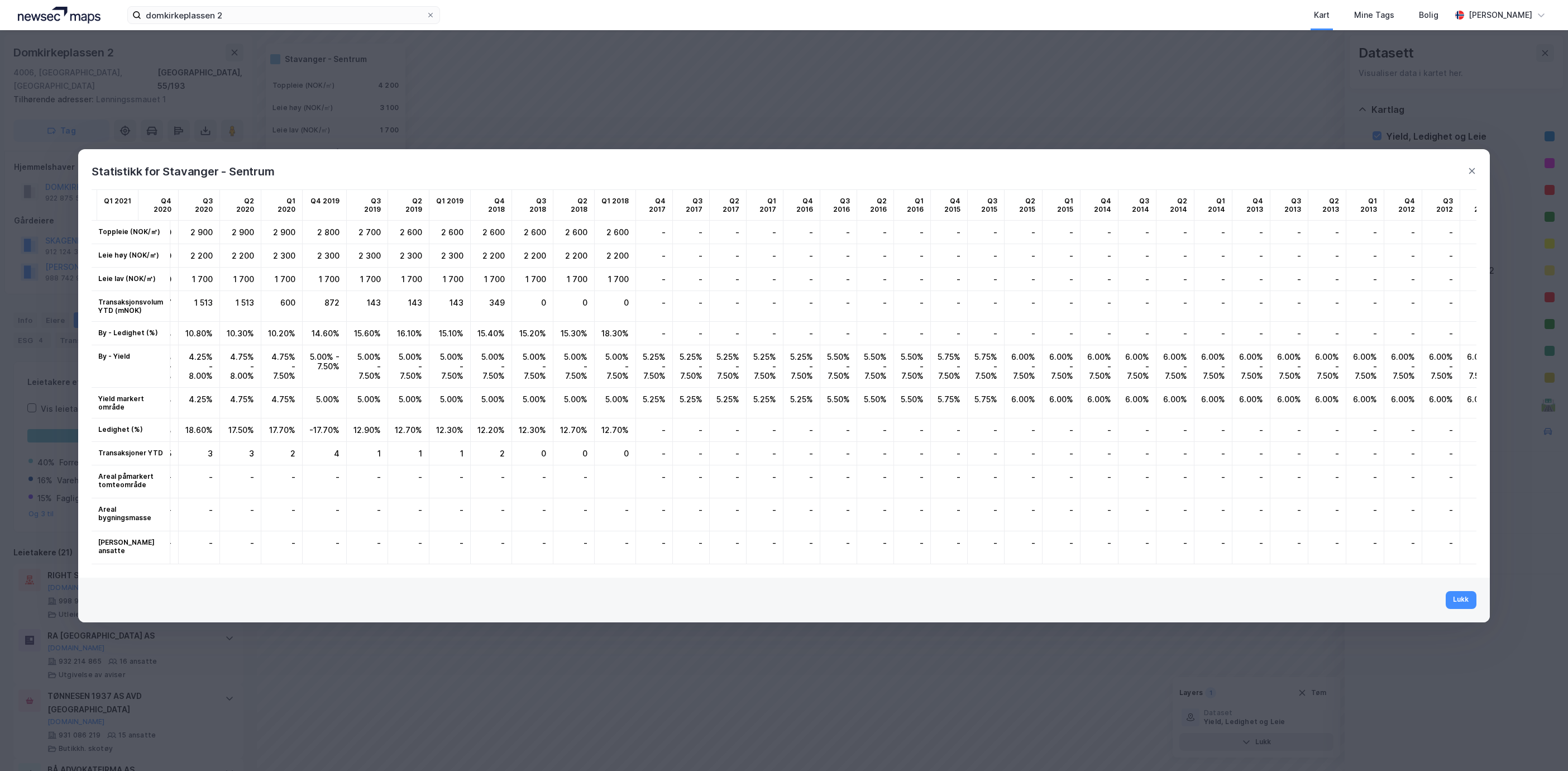
scroll to position [0, 878]
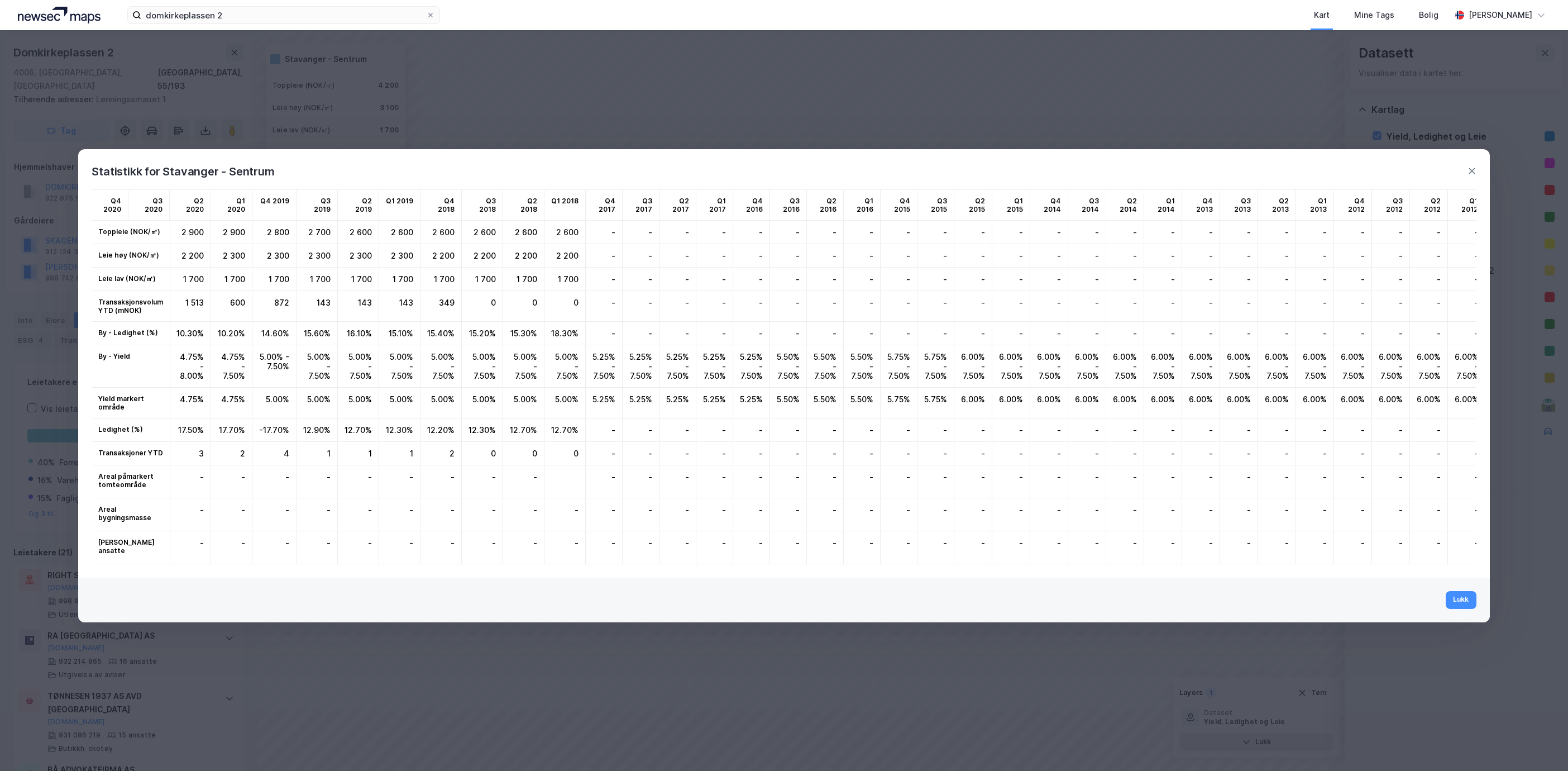
click at [349, 91] on div "Statistikk for [GEOGRAPHIC_DATA] - Sentrum Q2 2025 Q1 2025 Q4 2024 Q3 2024 Q2 2…" at bounding box center [784, 385] width 1568 height 771
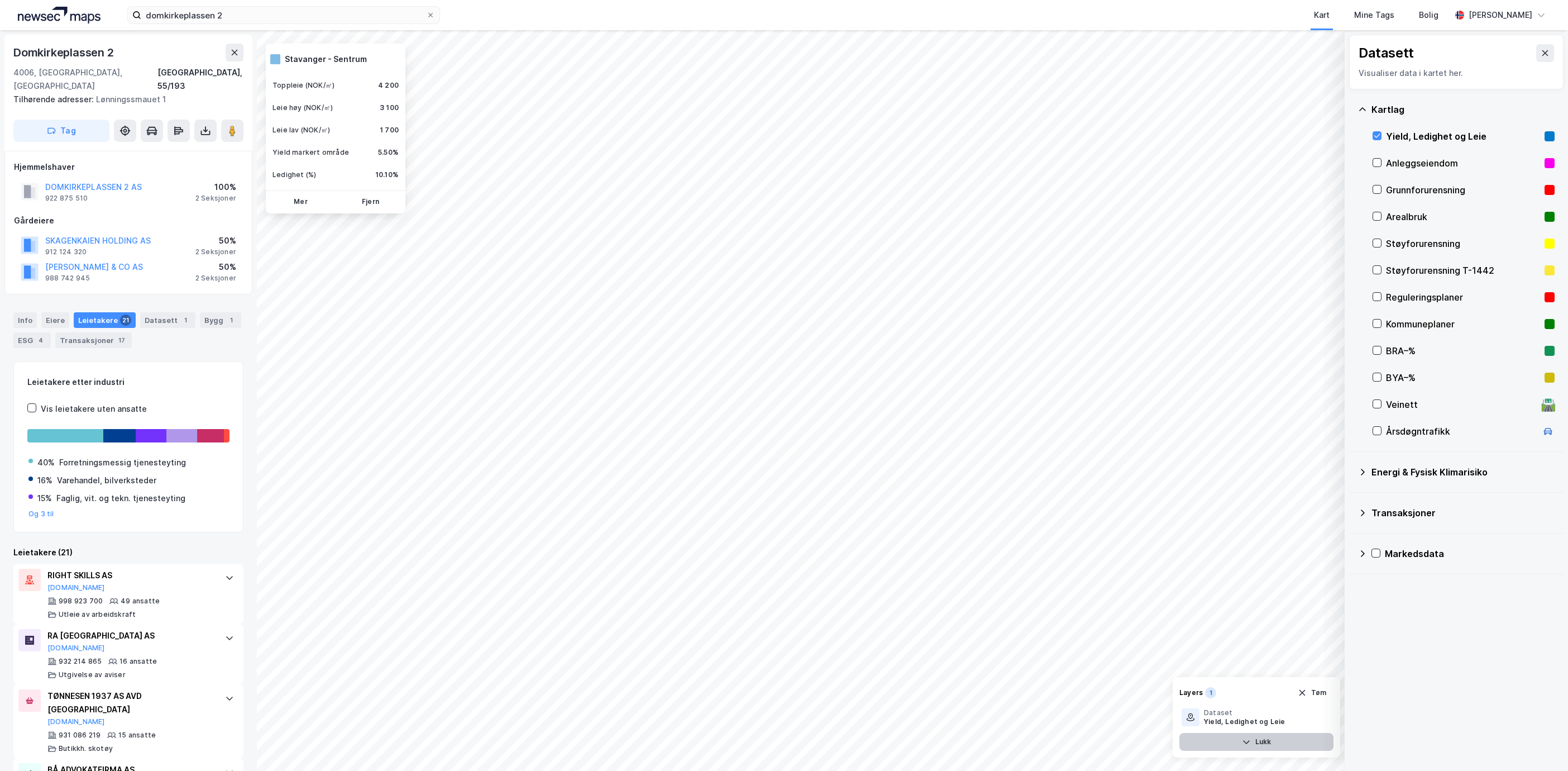
click at [1247, 739] on icon "button" at bounding box center [1246, 742] width 9 height 9
click at [1261, 736] on button "Vis" at bounding box center [1287, 741] width 93 height 18
click at [313, 208] on button "Mer" at bounding box center [300, 202] width 65 height 18
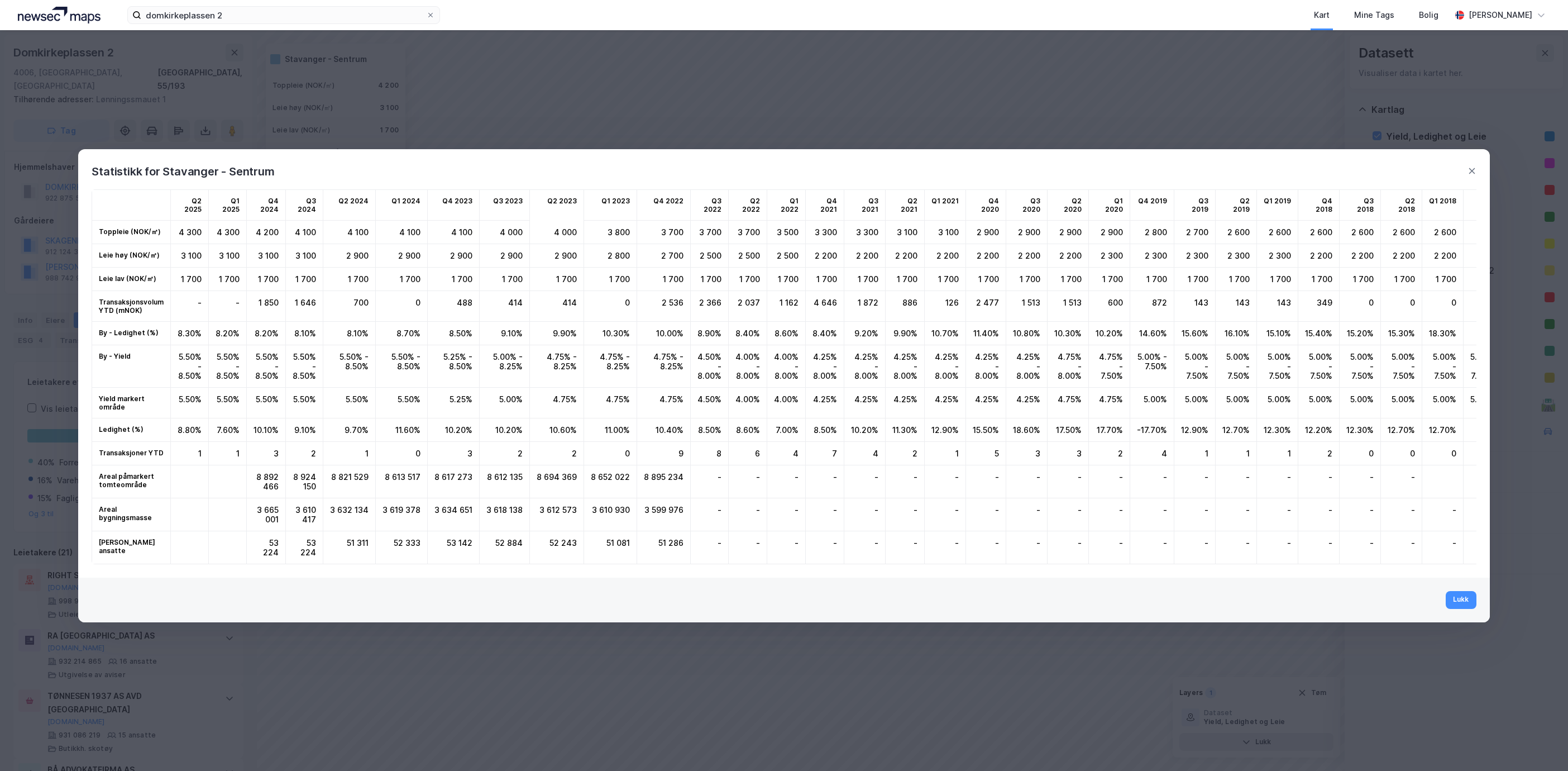
click at [580, 37] on div "Statistikk for [GEOGRAPHIC_DATA] - Sentrum Q2 2025 Q1 2025 Q4 2024 Q3 2024 Q2 2…" at bounding box center [784, 385] width 1568 height 771
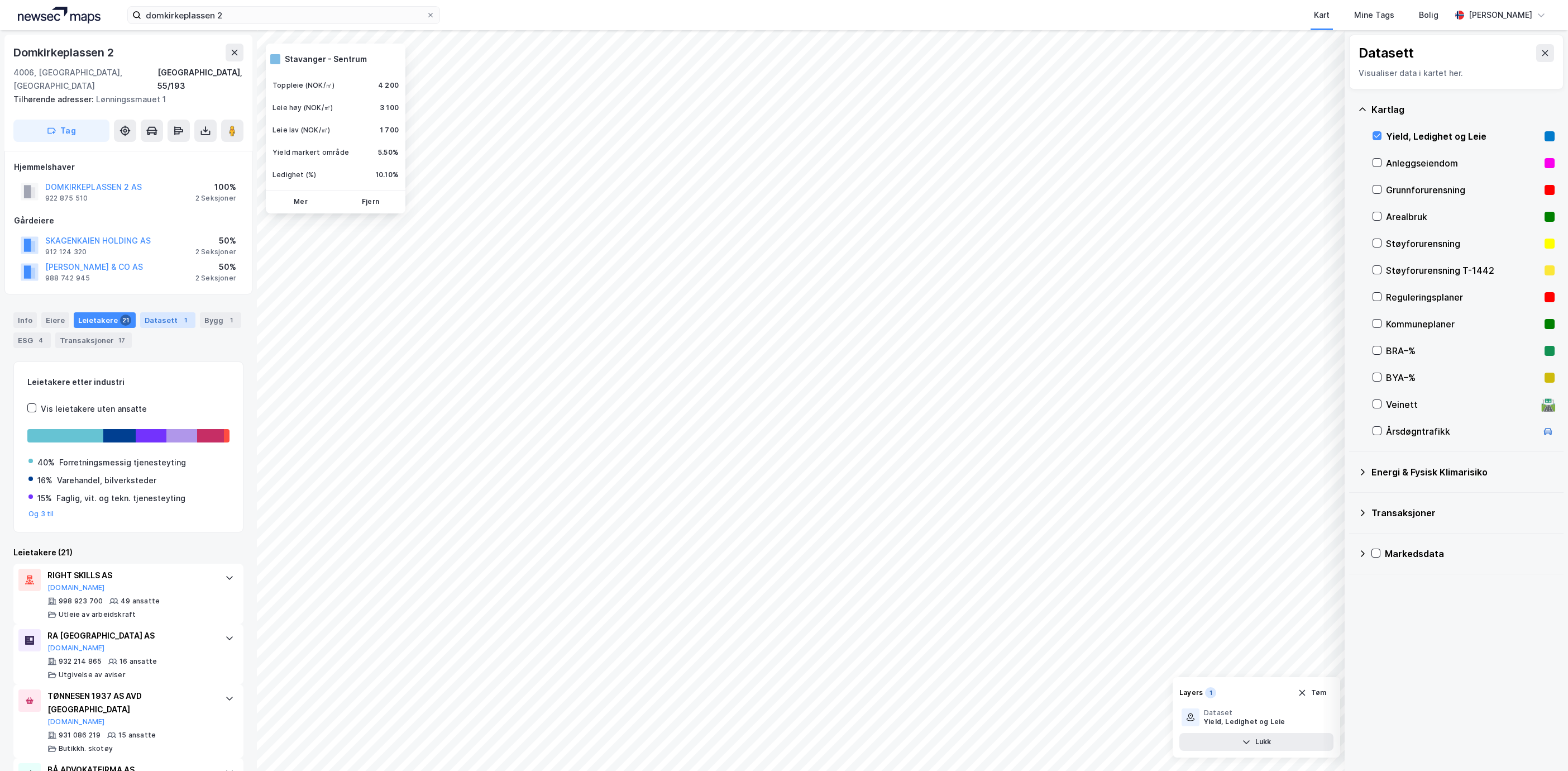
click at [159, 312] on div "Datasett 1" at bounding box center [167, 320] width 55 height 16
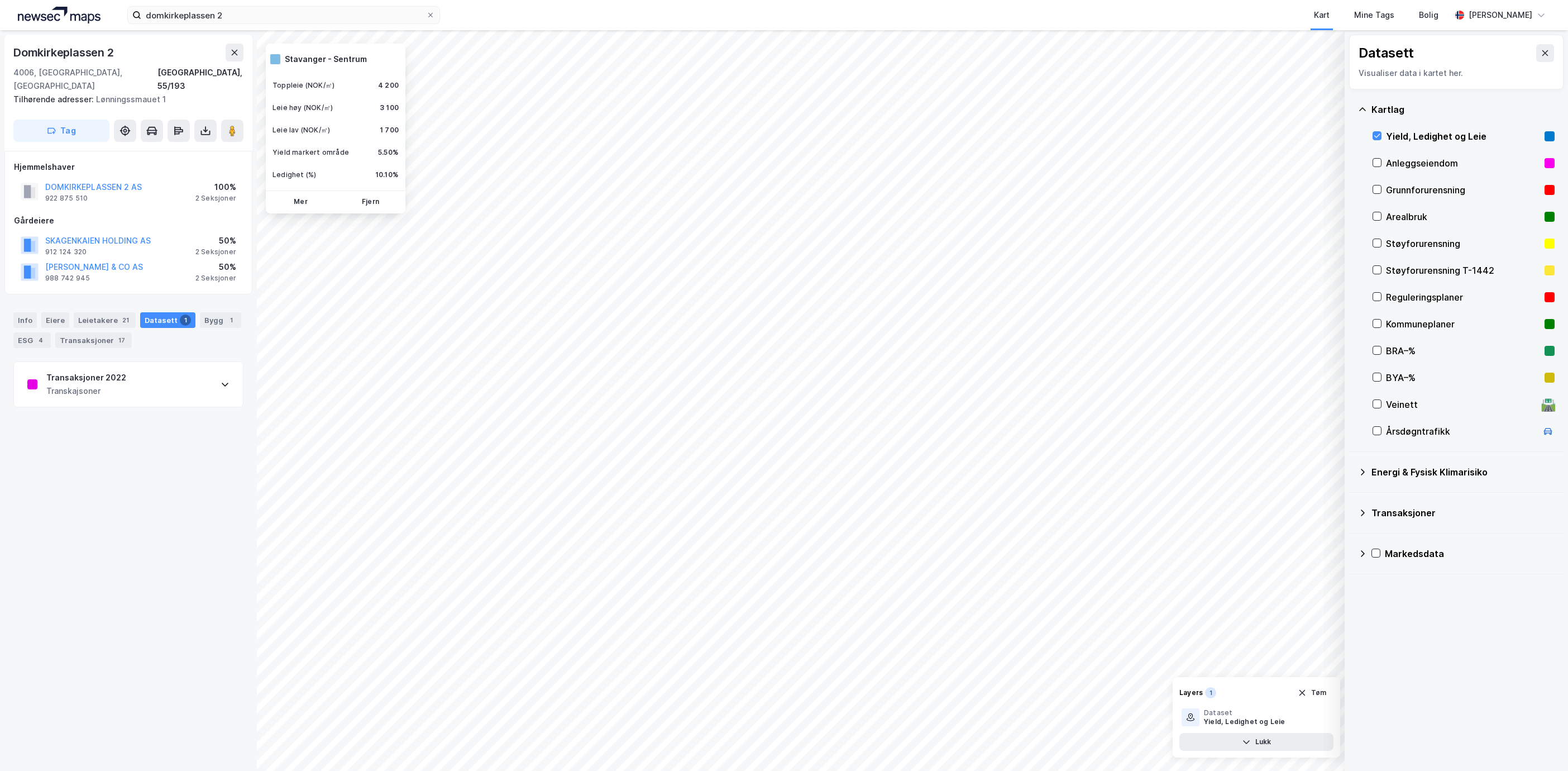
click at [191, 362] on div "Transaksjoner 2022 Transkajsoner" at bounding box center [128, 384] width 229 height 45
click at [226, 326] on div "1" at bounding box center [231, 320] width 11 height 11
